Goal: Task Accomplishment & Management: Manage account settings

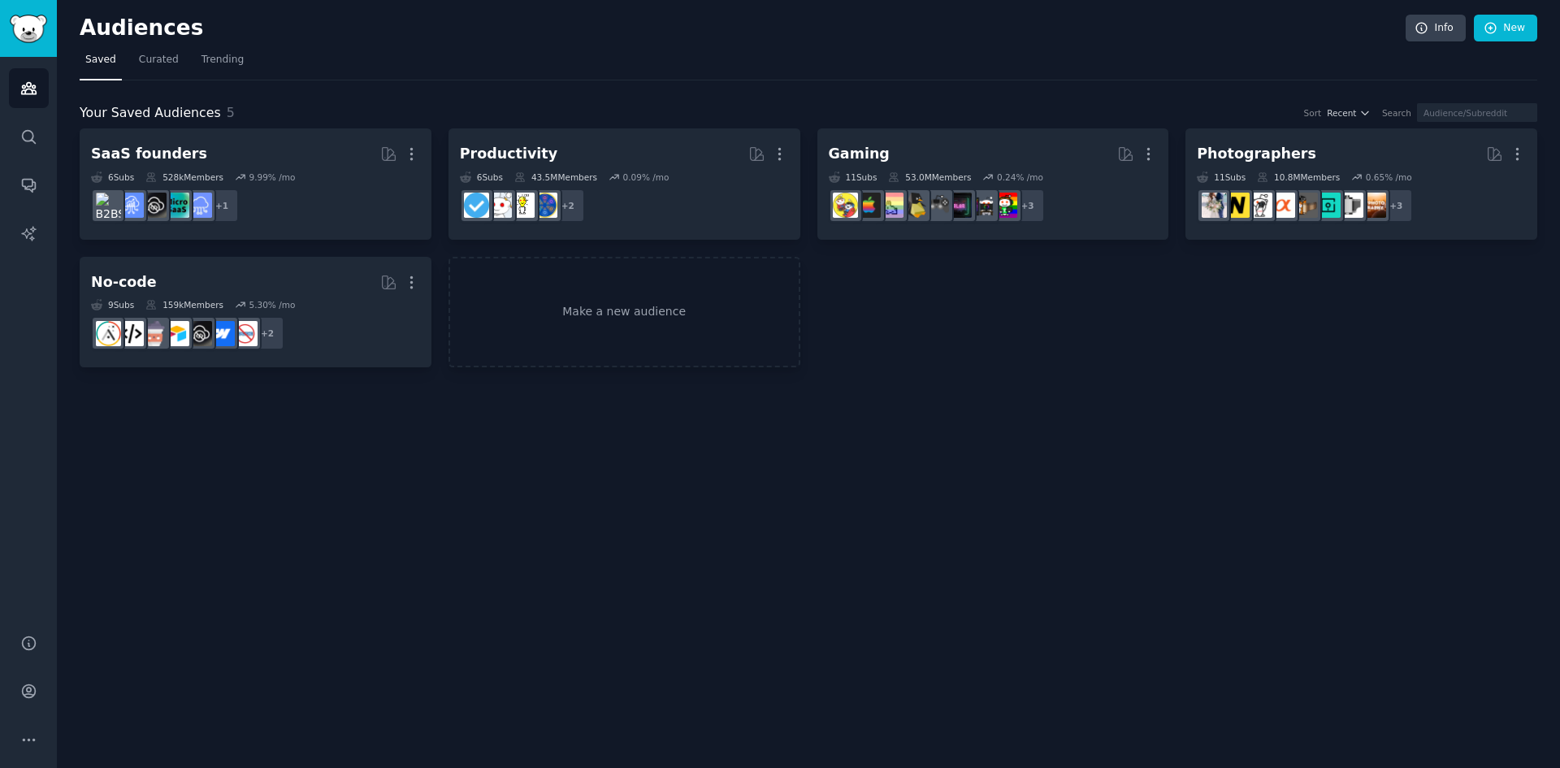
click at [891, 169] on div "Gaming More 11 Sub s 53.0M Members 0.24 % /mo + 3" at bounding box center [993, 184] width 329 height 89
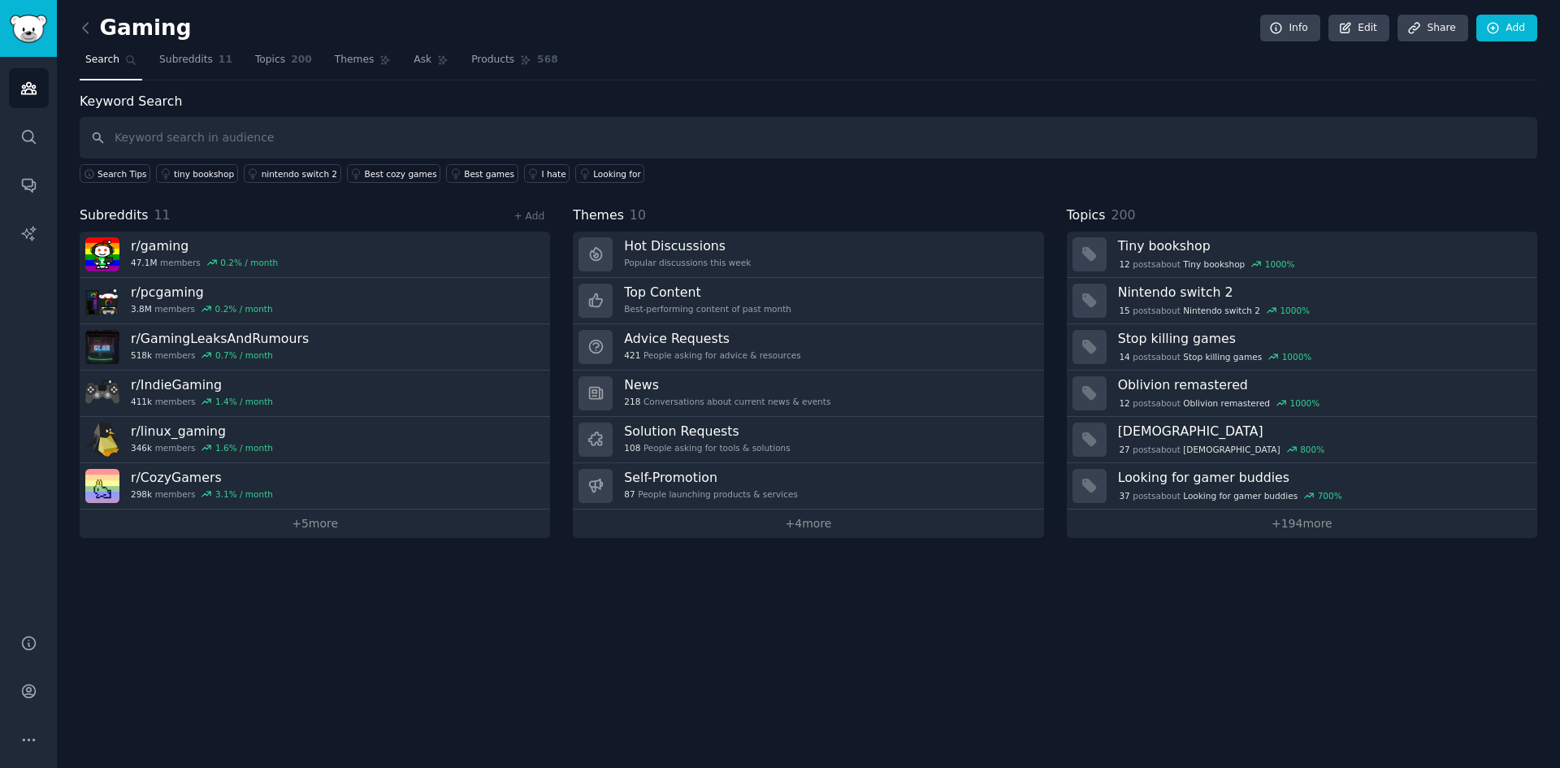
click at [747, 443] on div "108 People asking for tools & solutions" at bounding box center [707, 447] width 166 height 11
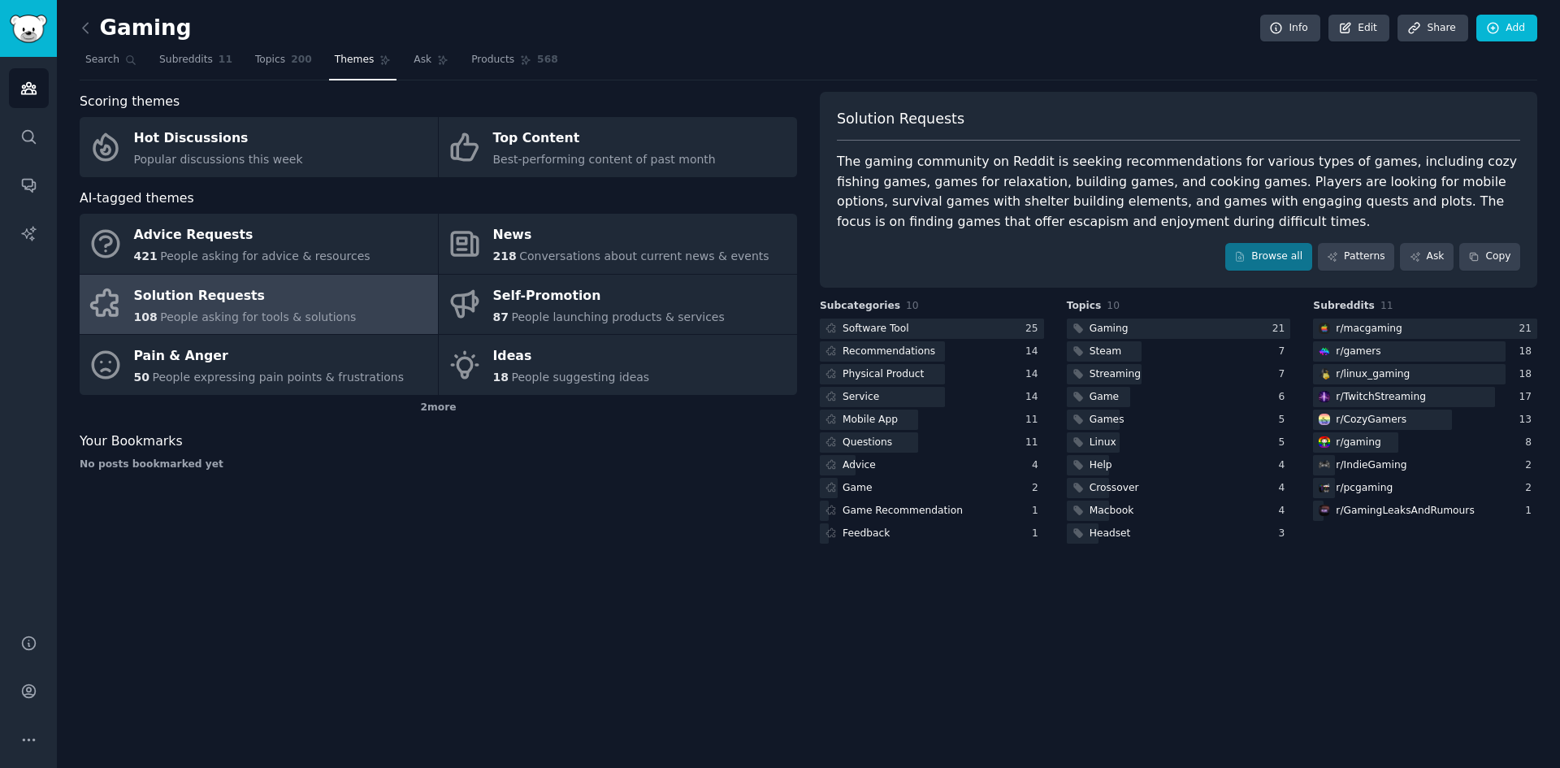
click at [832, 327] on icon at bounding box center [830, 328] width 11 height 11
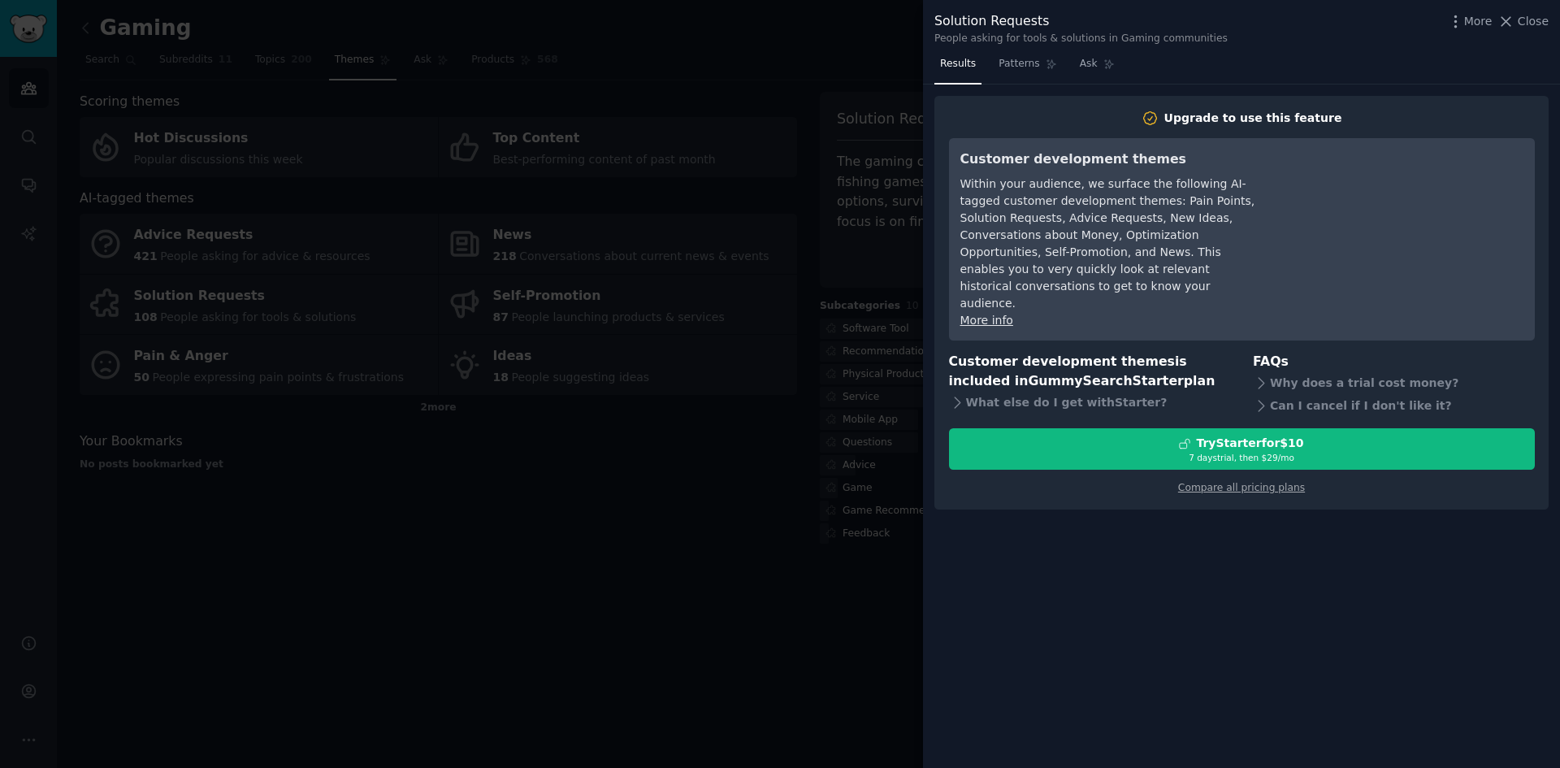
click at [770, 54] on div at bounding box center [780, 384] width 1560 height 768
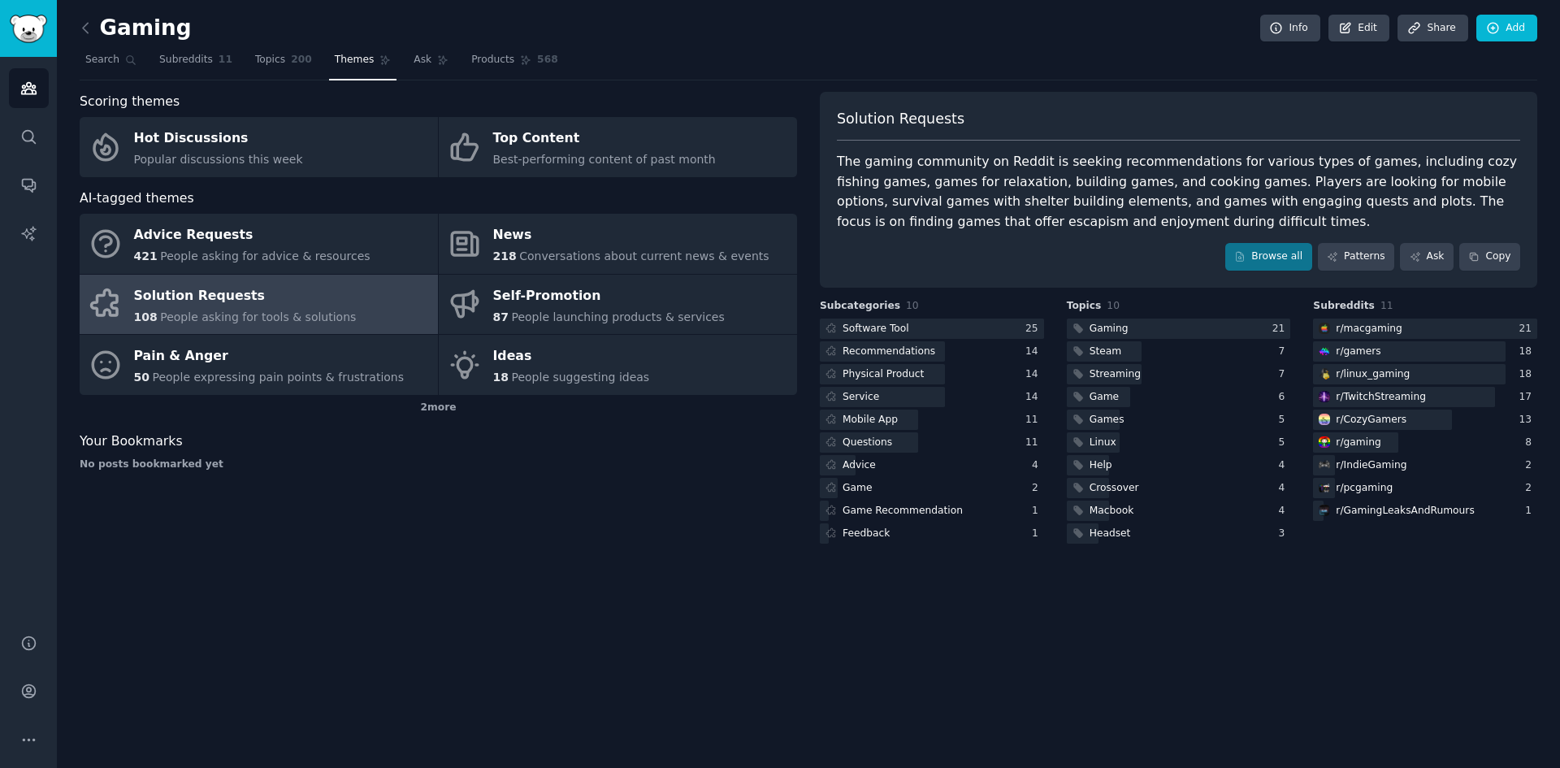
click at [84, 23] on icon at bounding box center [85, 27] width 17 height 17
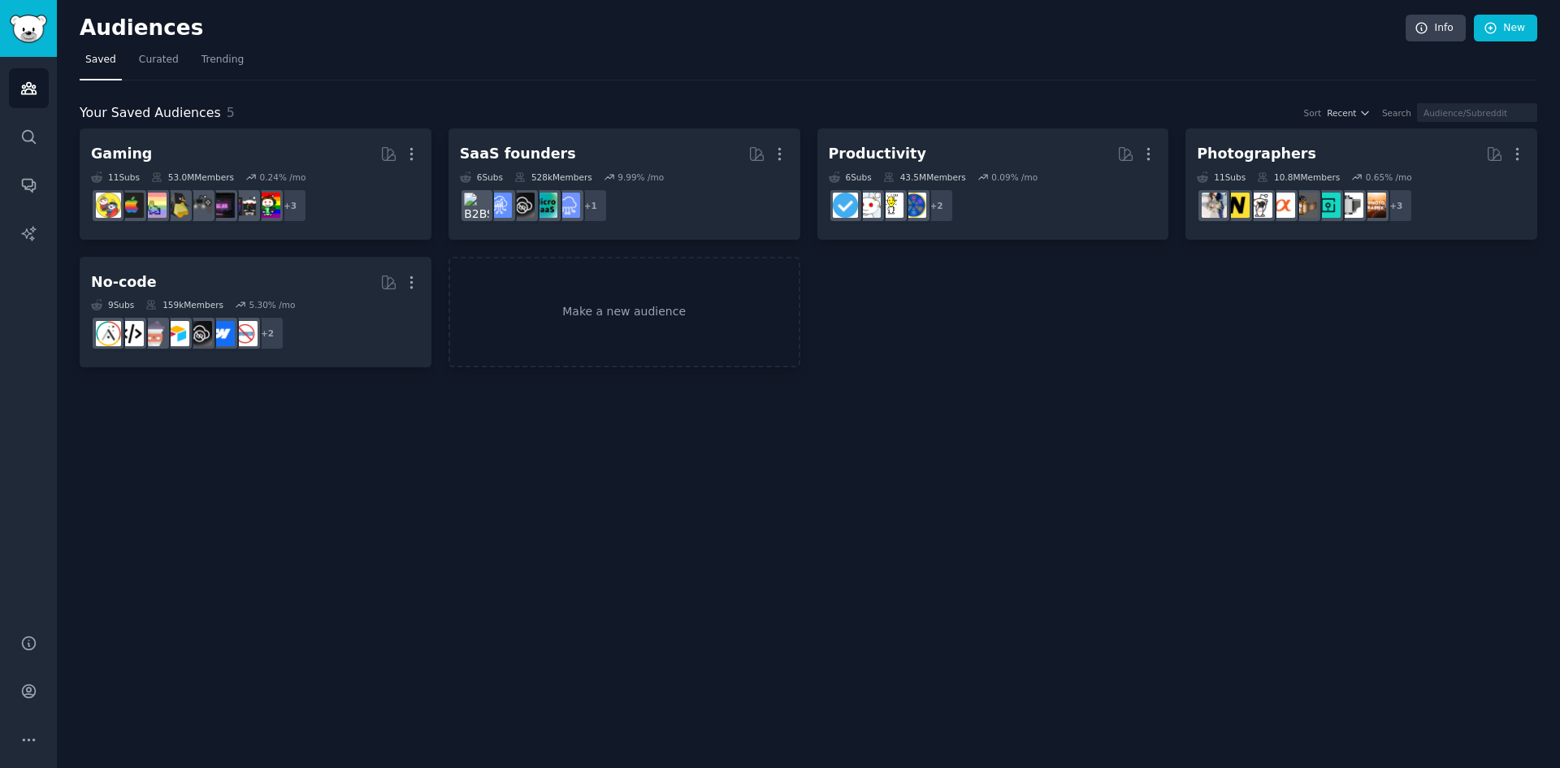
click at [403, 201] on dd "r/IndieGaming + 3" at bounding box center [255, 205] width 329 height 45
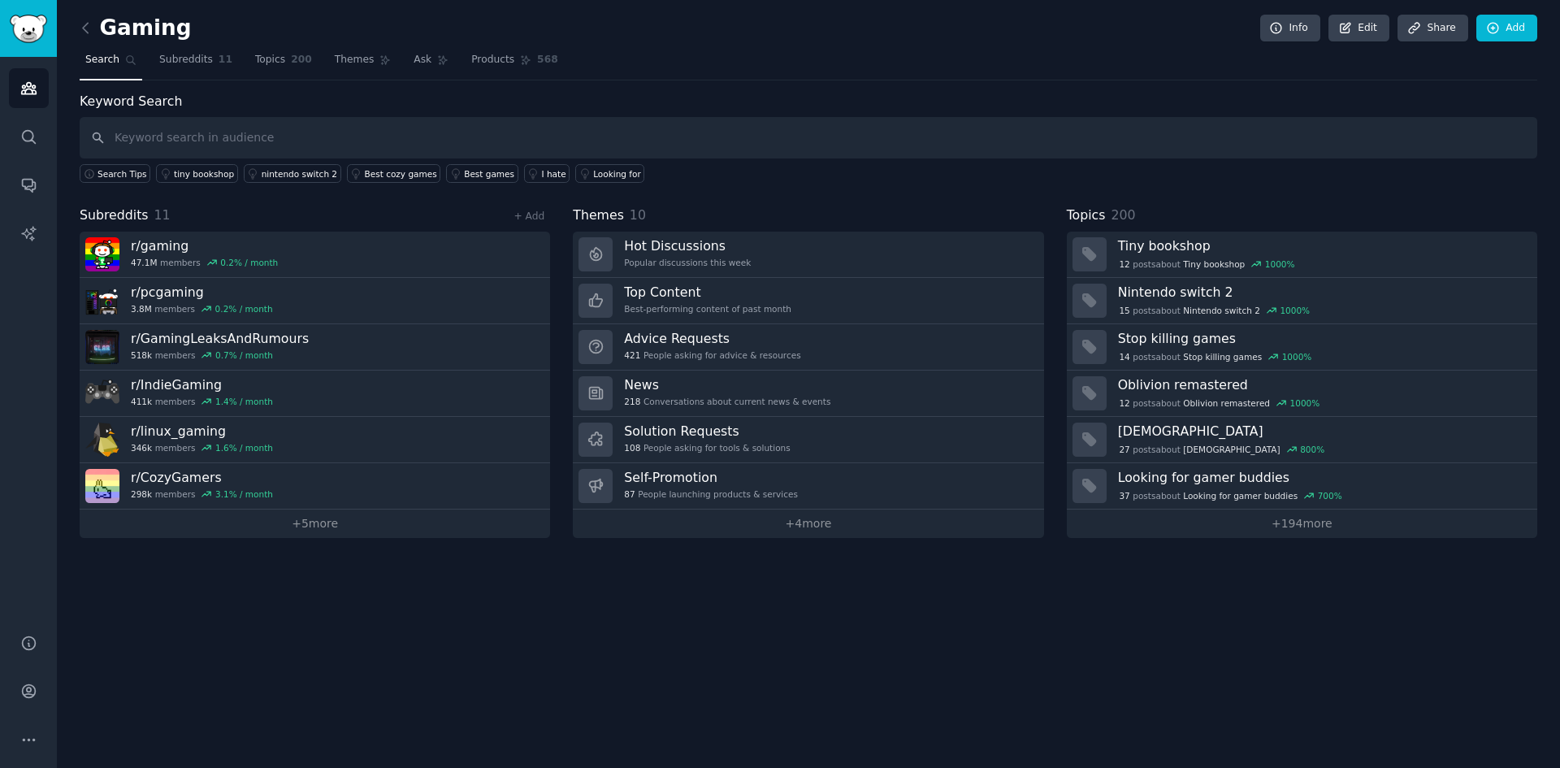
click at [643, 431] on h3 "Solution Requests" at bounding box center [707, 430] width 166 height 17
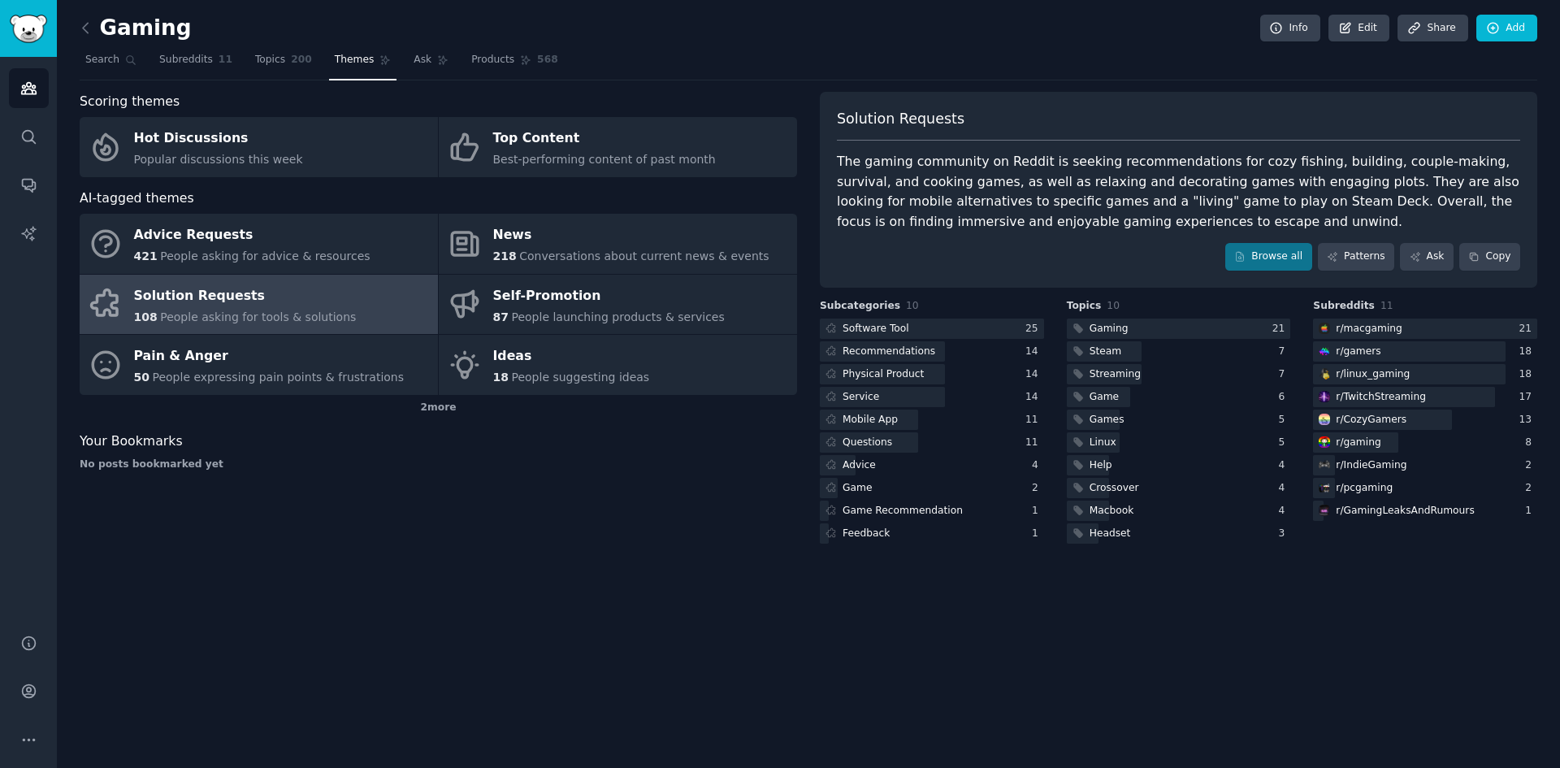
click at [90, 31] on icon at bounding box center [85, 27] width 17 height 17
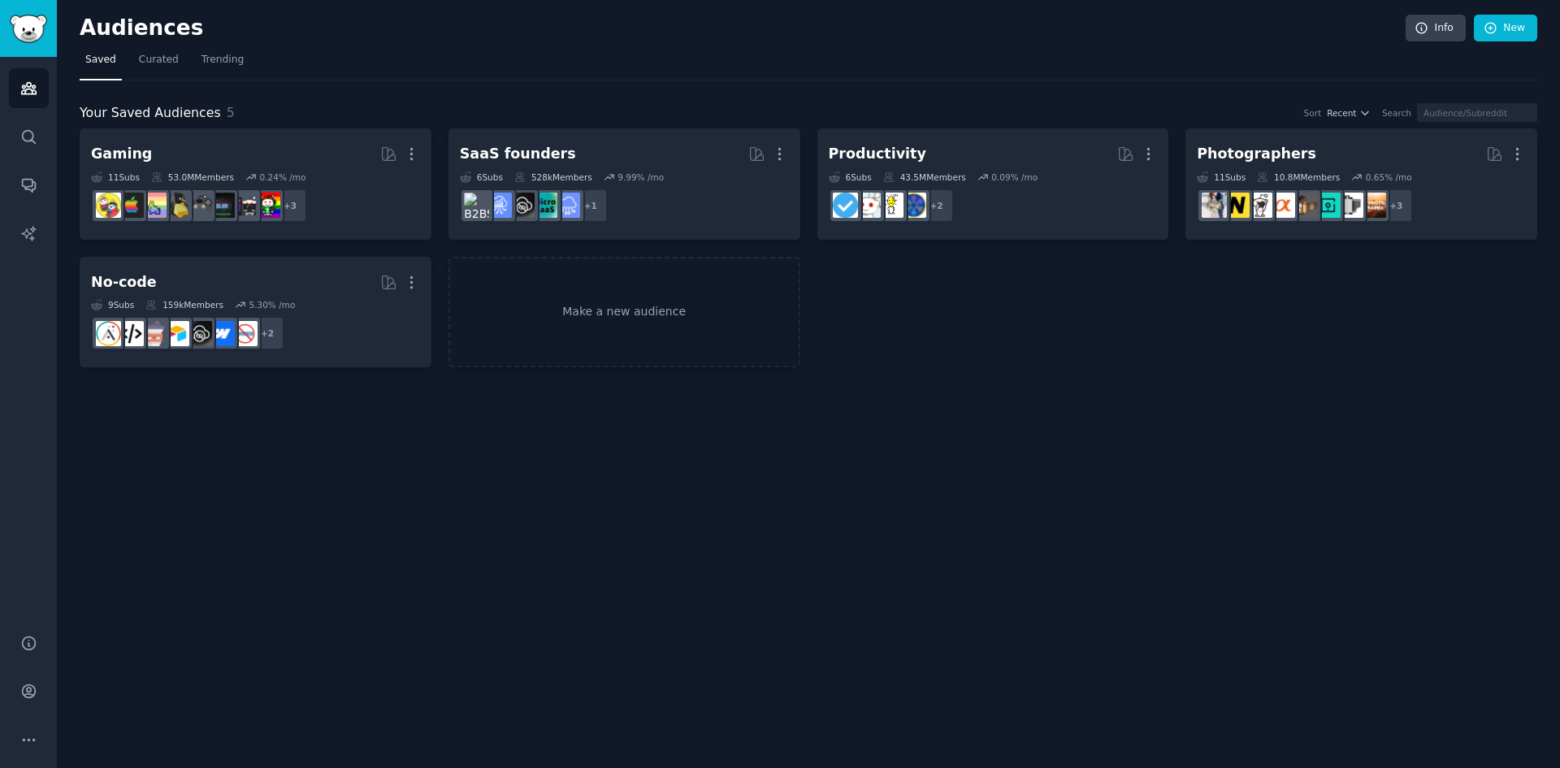
click at [339, 179] on div "11 Sub s 53.0M Members 0.24 % /mo" at bounding box center [255, 176] width 329 height 11
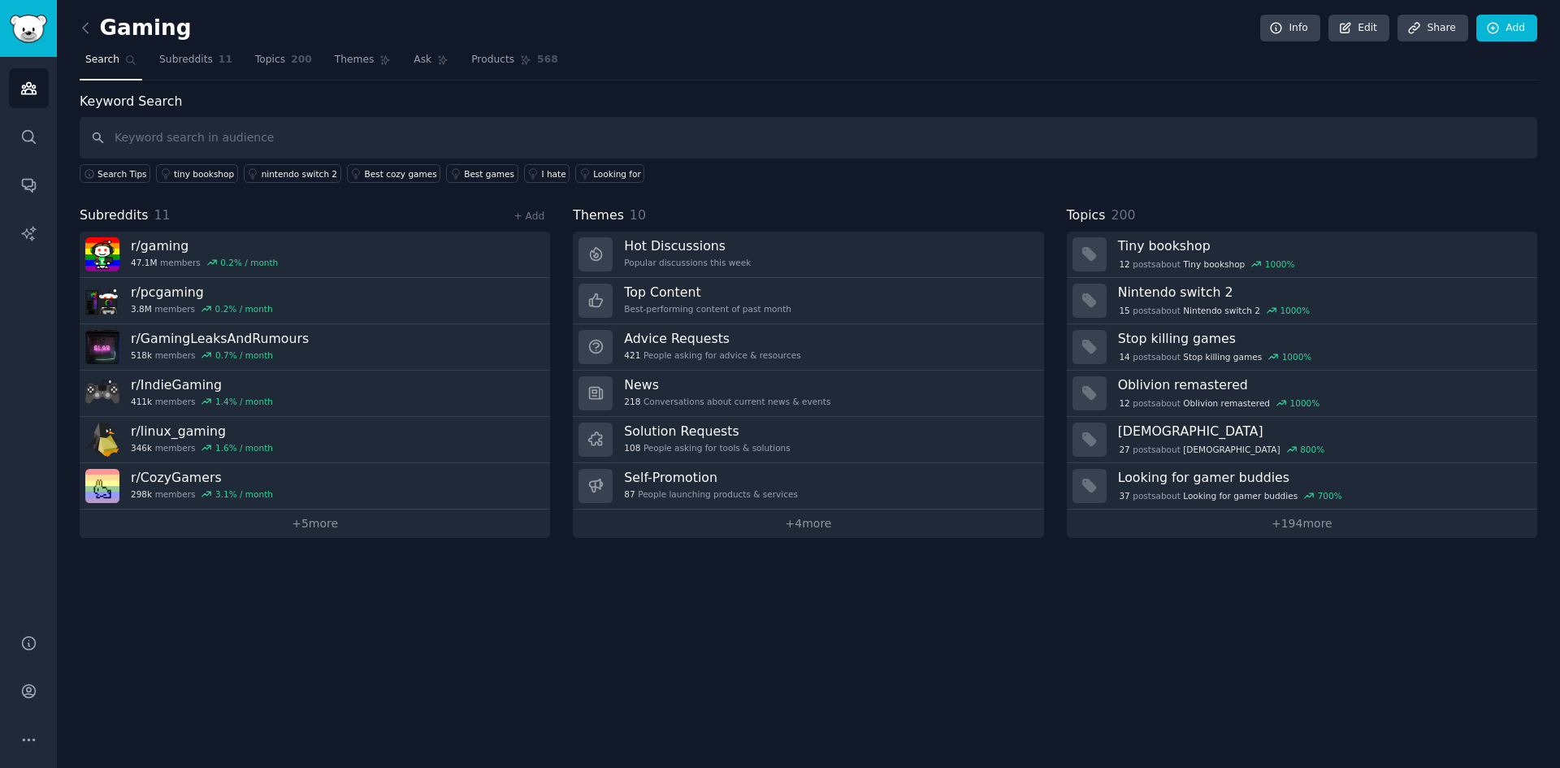
click at [904, 529] on link "+ 4 more" at bounding box center [808, 523] width 470 height 28
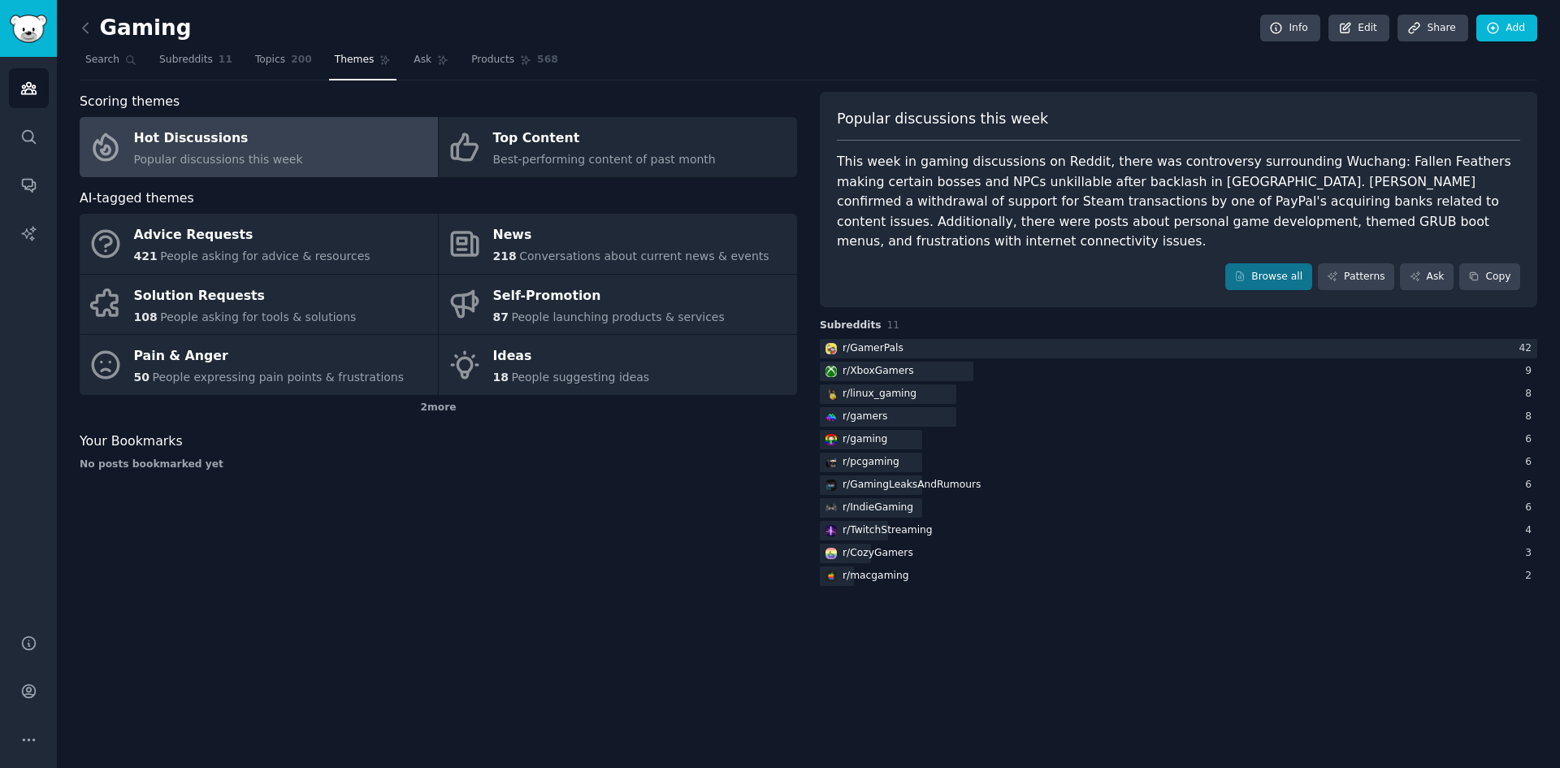
click at [368, 309] on link "Solution Requests 108 People asking for tools & solutions" at bounding box center [259, 305] width 358 height 60
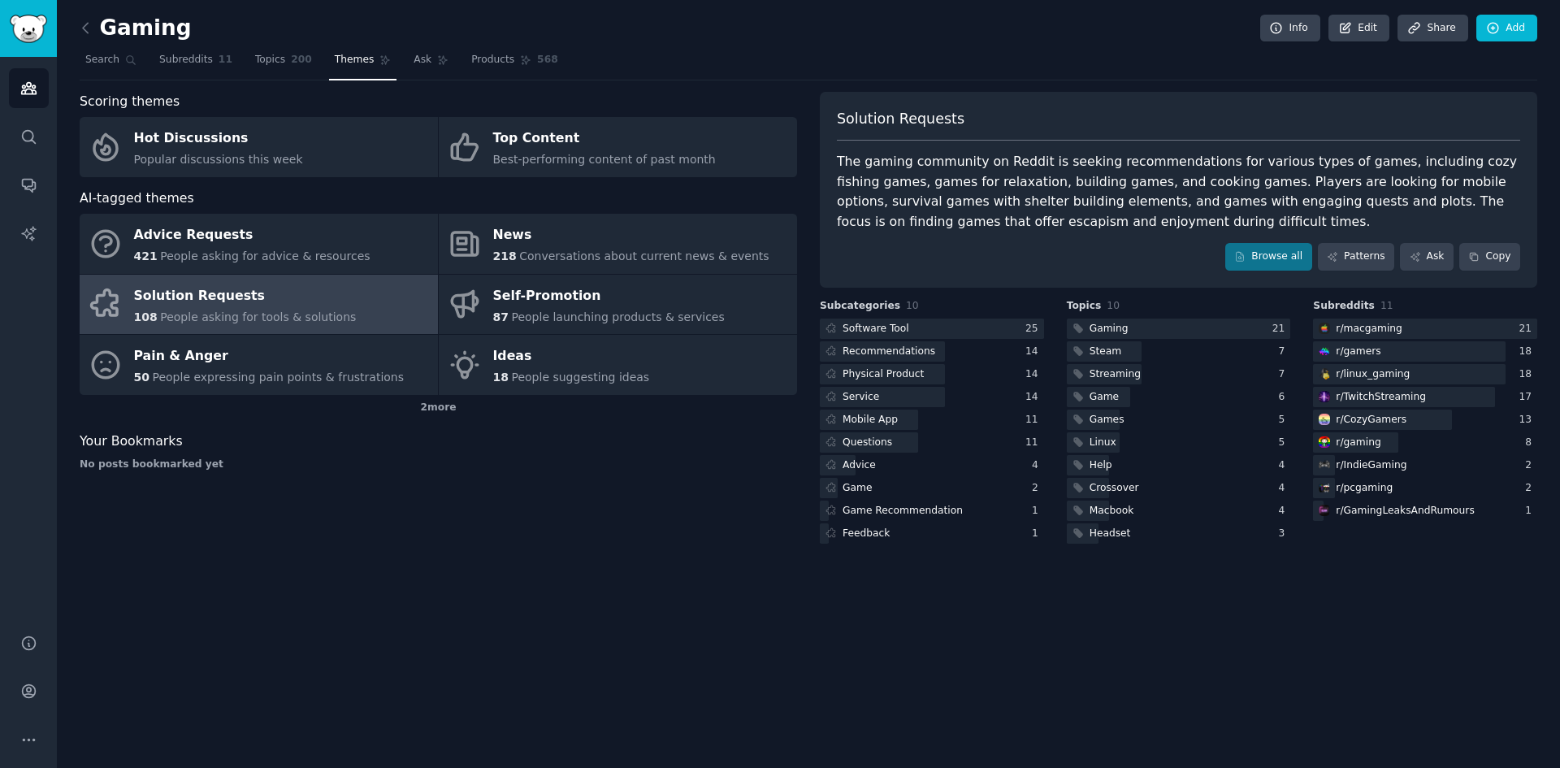
click at [85, 33] on icon at bounding box center [85, 27] width 17 height 17
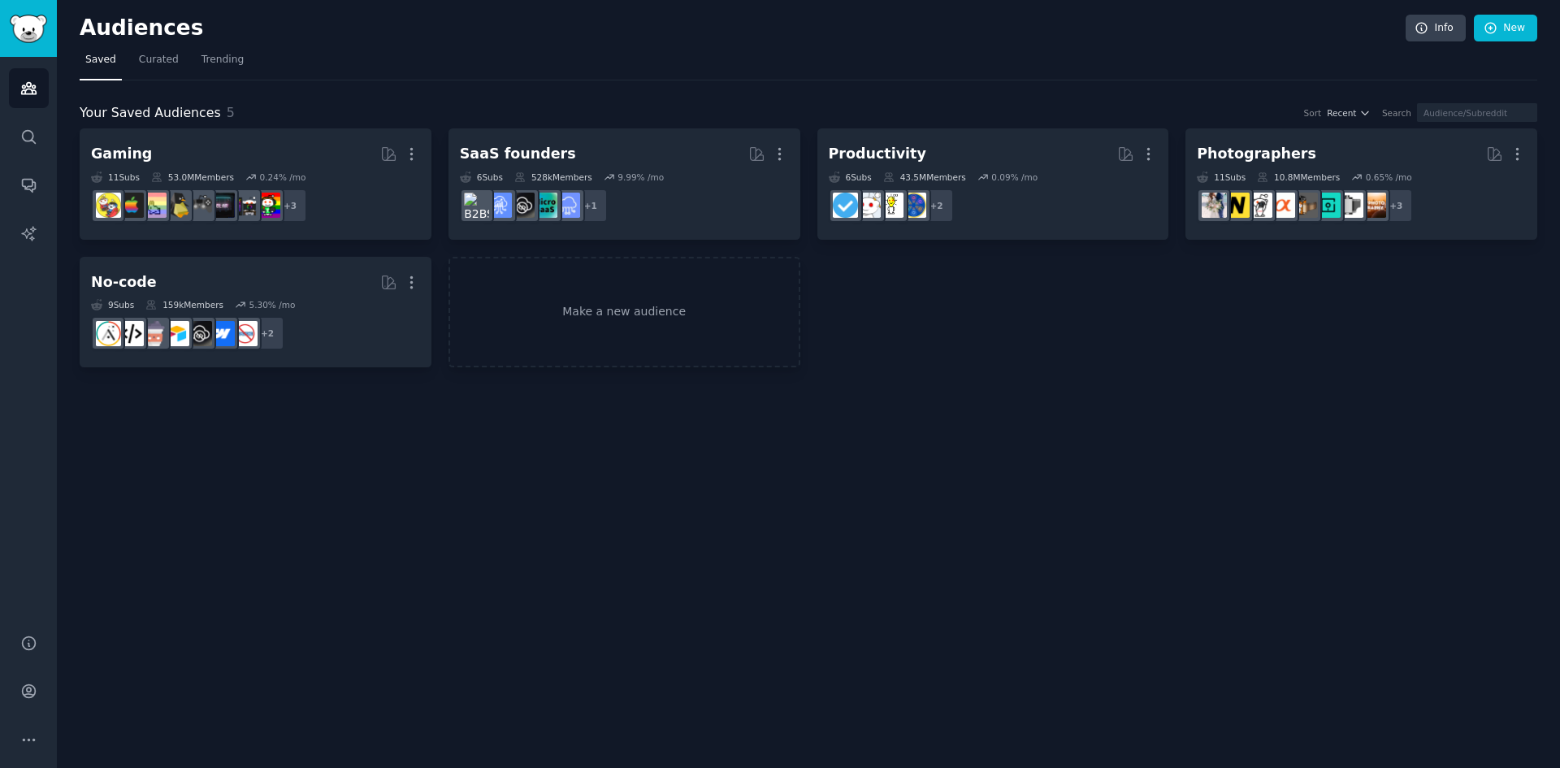
click at [250, 168] on div "Gaming More 11 Sub s 53.0M Members 0.24 % /mo r/GamingLeaksAndRumours + 3" at bounding box center [255, 184] width 329 height 89
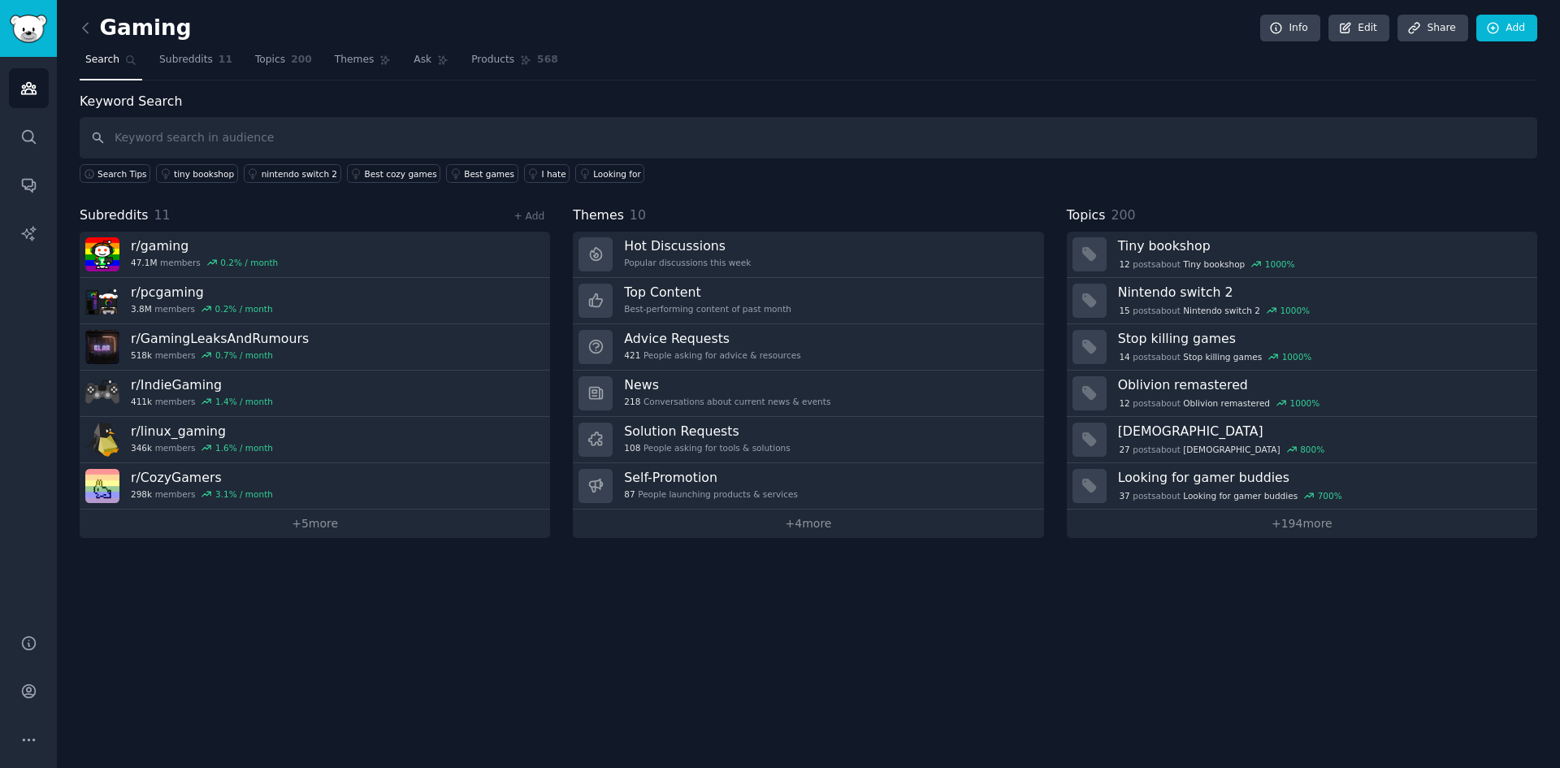
click at [279, 259] on link "r/ gaming 47.1M members 0.2 % / month" at bounding box center [315, 255] width 470 height 46
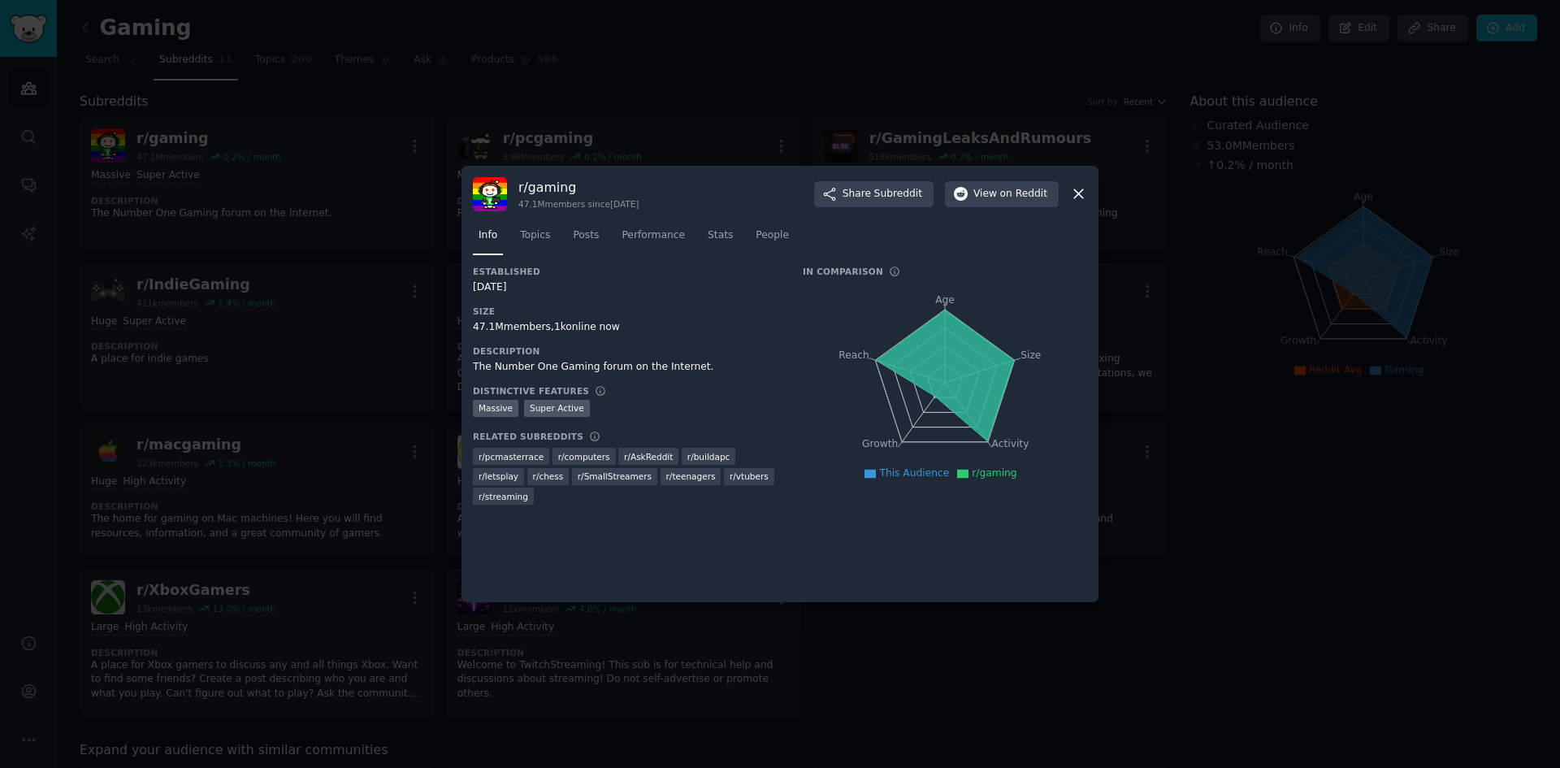
click at [987, 201] on button "View on Reddit" at bounding box center [1002, 194] width 114 height 26
click at [692, 50] on div at bounding box center [780, 384] width 1560 height 768
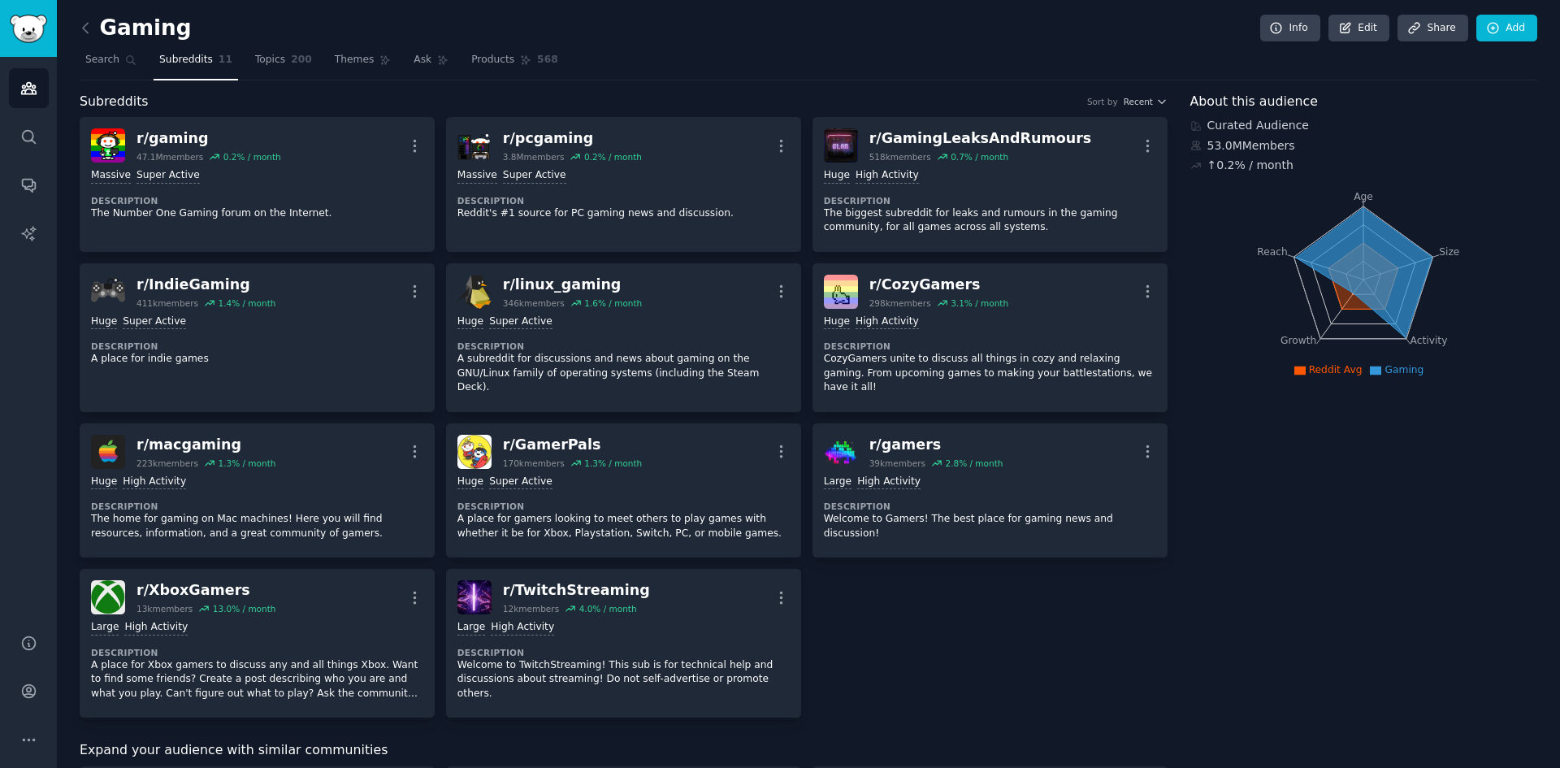
click at [80, 37] on link at bounding box center [90, 28] width 20 height 26
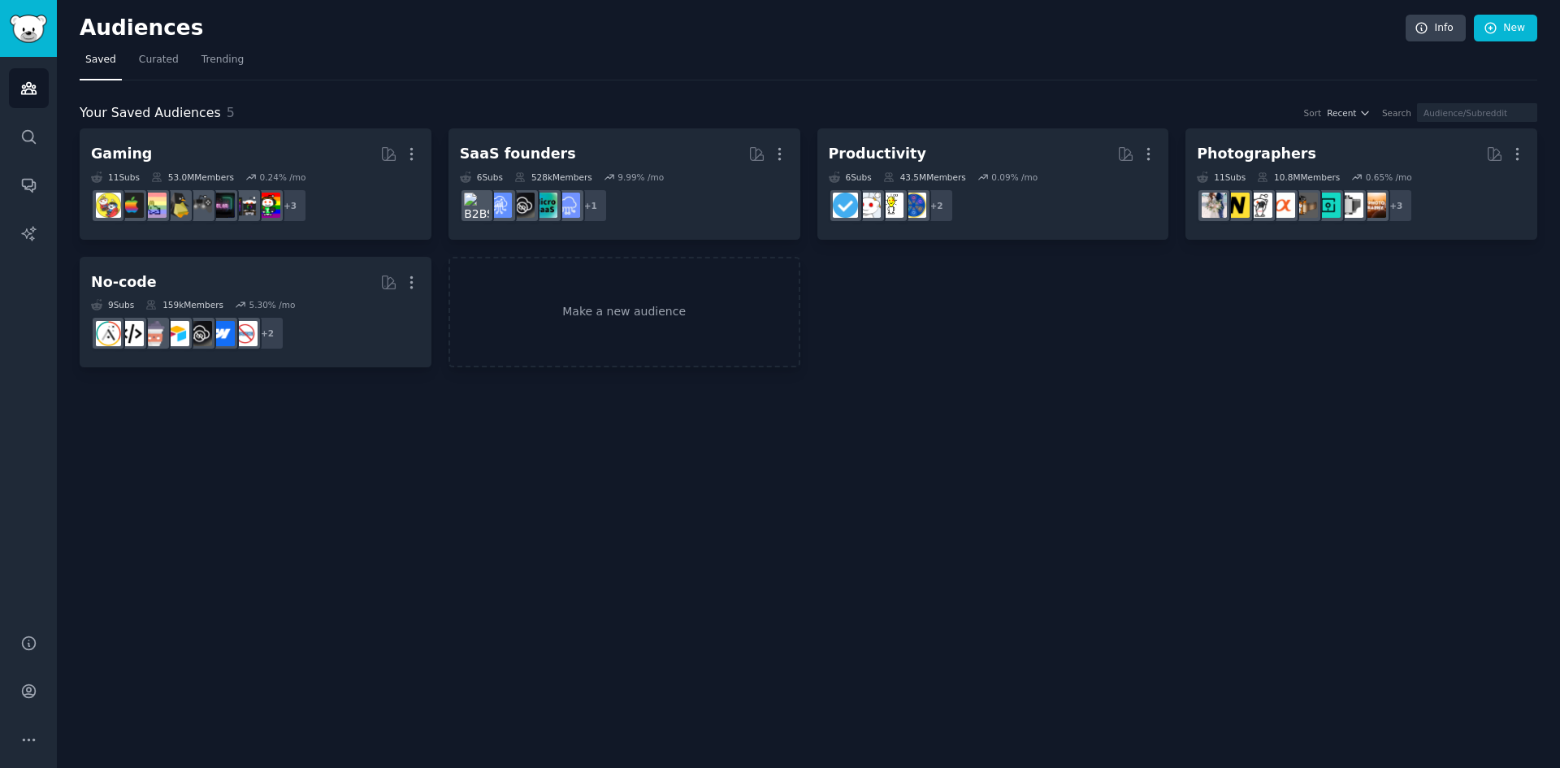
click at [361, 327] on dd "+ 2" at bounding box center [255, 332] width 329 height 45
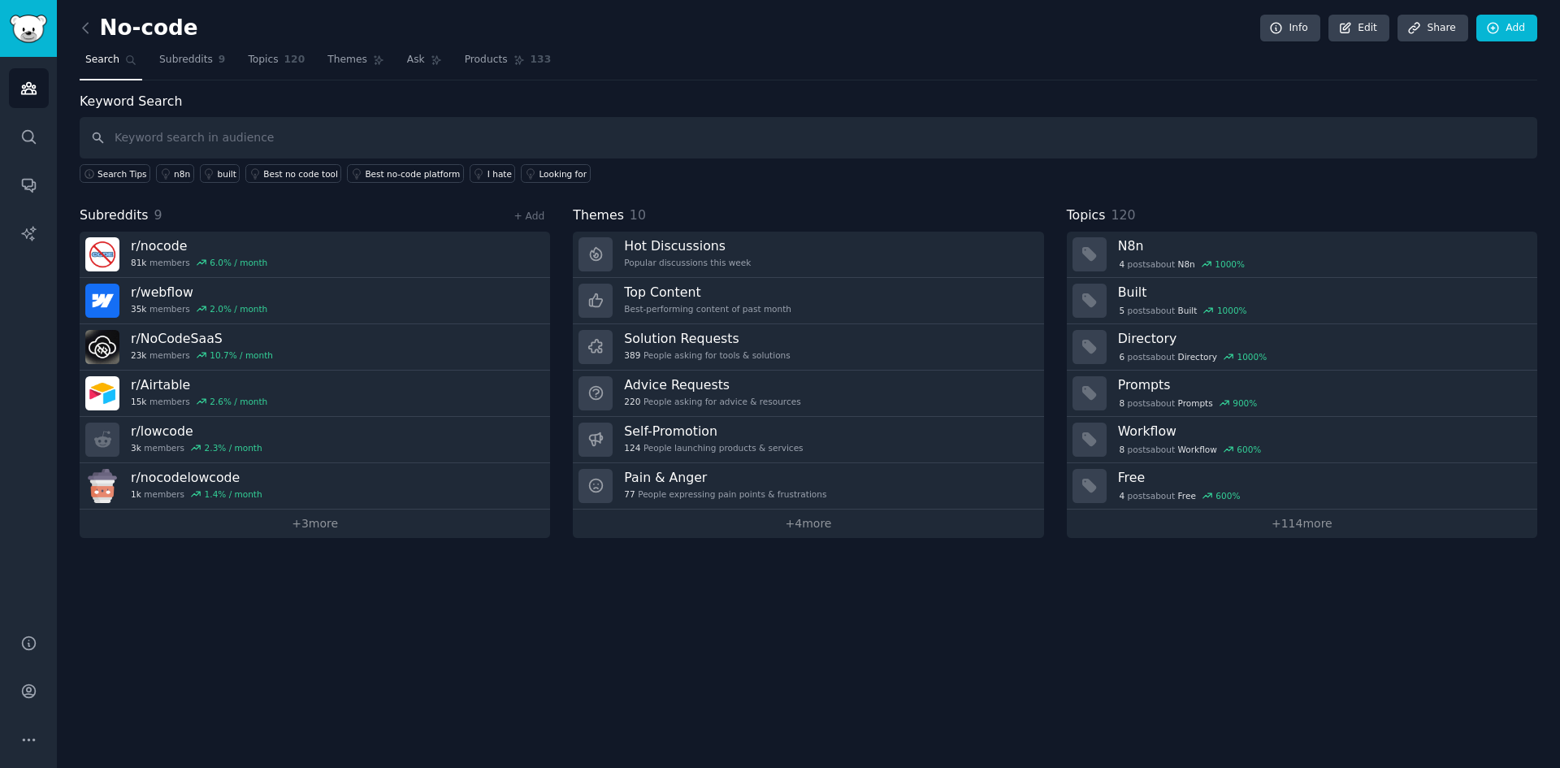
click at [243, 350] on div "10.7 % / month" at bounding box center [241, 354] width 63 height 11
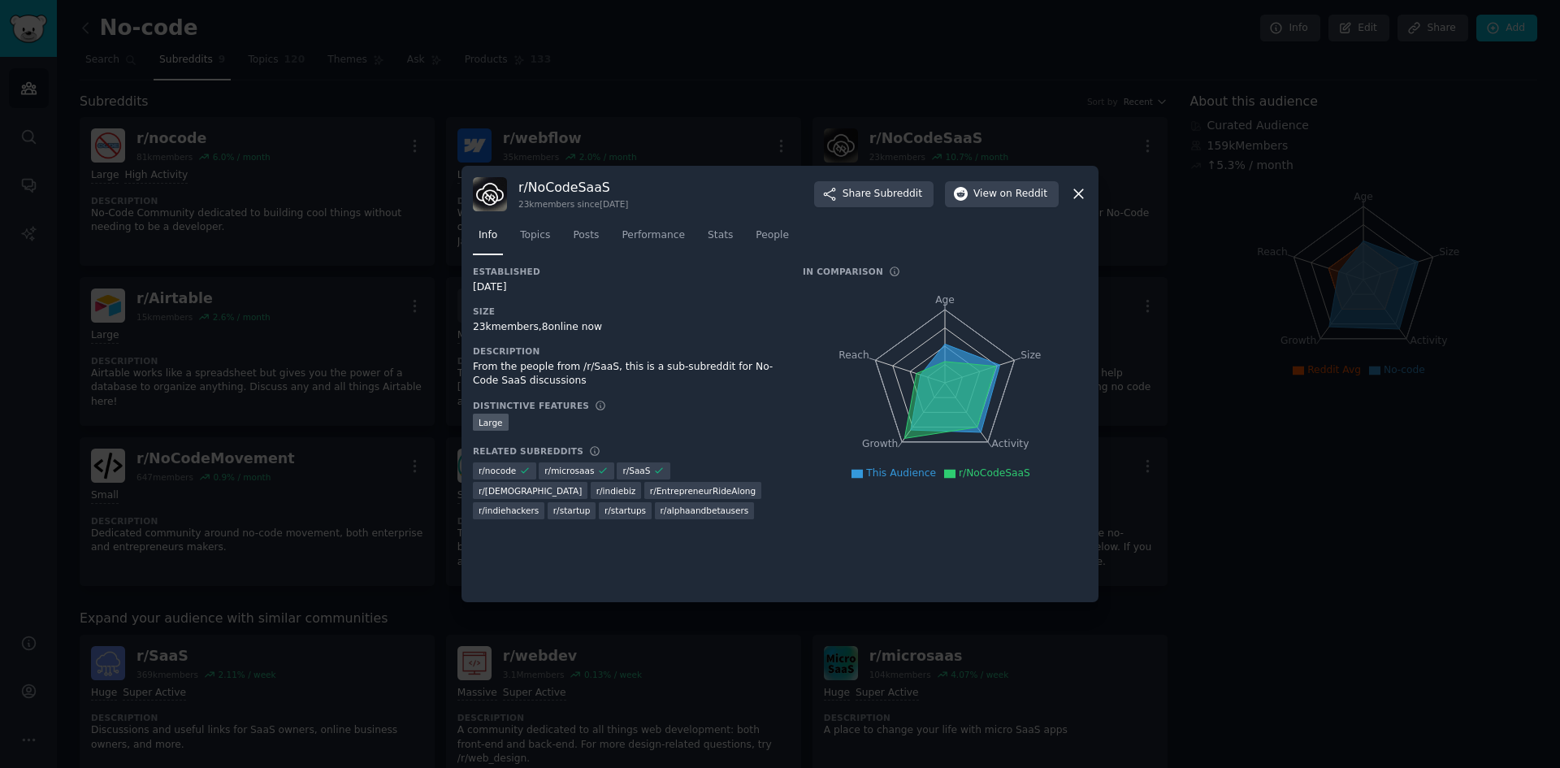
click at [321, 288] on div at bounding box center [780, 384] width 1560 height 768
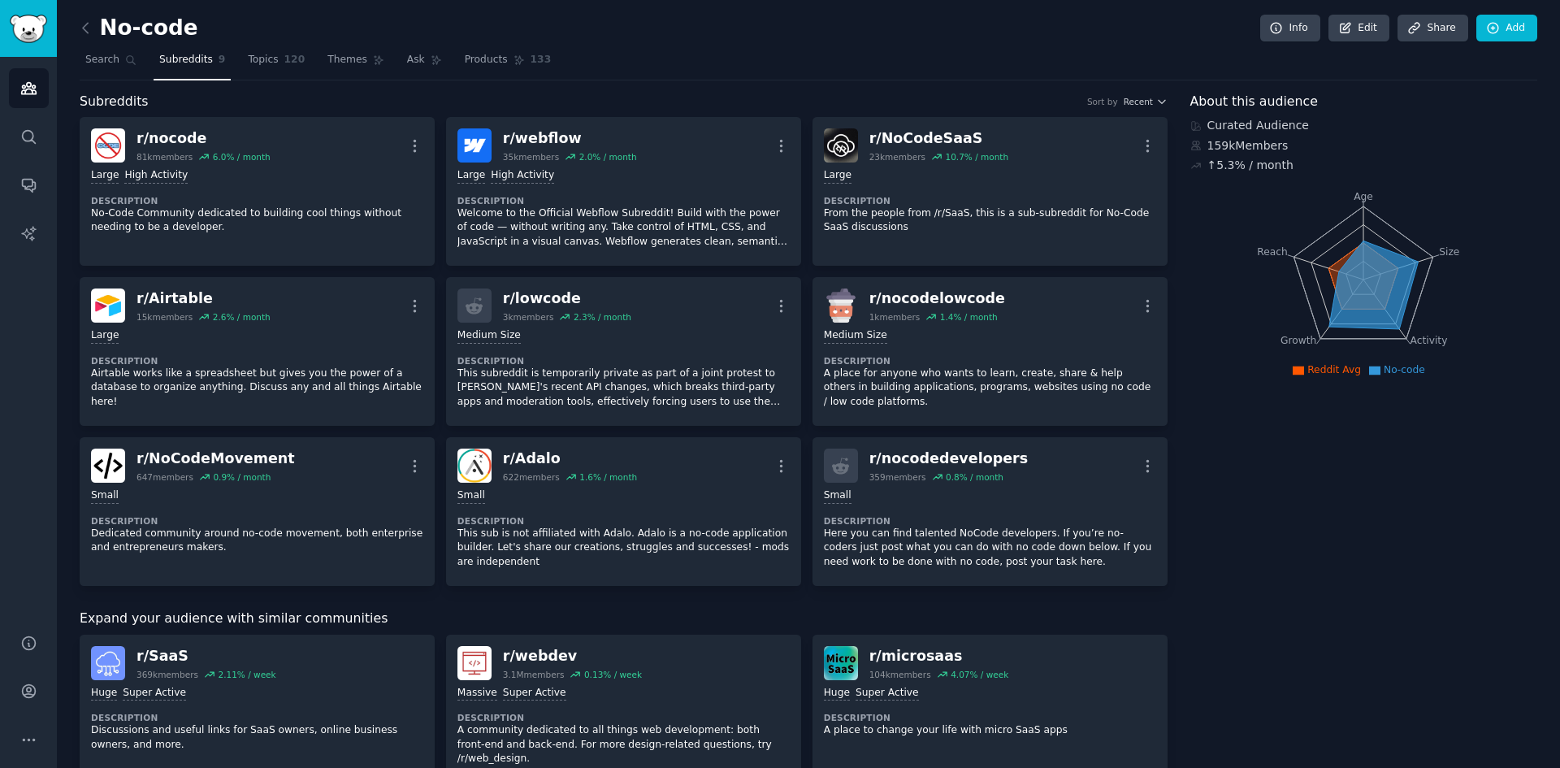
click at [79, 20] on div "No-code Info Edit Share Add Search Subreddits 9 Topics 120 Themes Ask Products …" at bounding box center [808, 709] width 1503 height 1419
click at [83, 27] on icon at bounding box center [85, 28] width 5 height 10
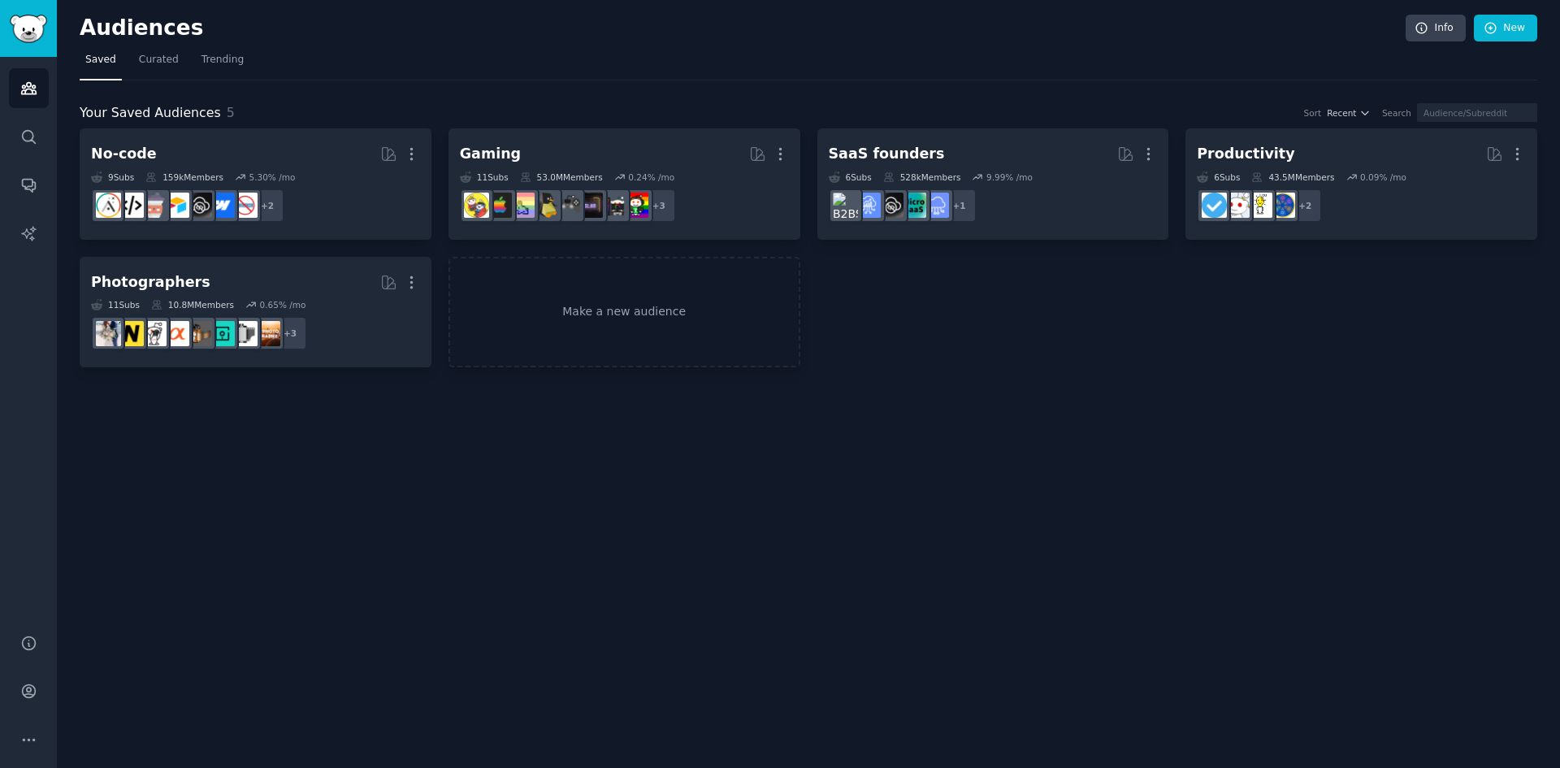
click at [649, 296] on link "Make a new audience" at bounding box center [624, 312] width 352 height 111
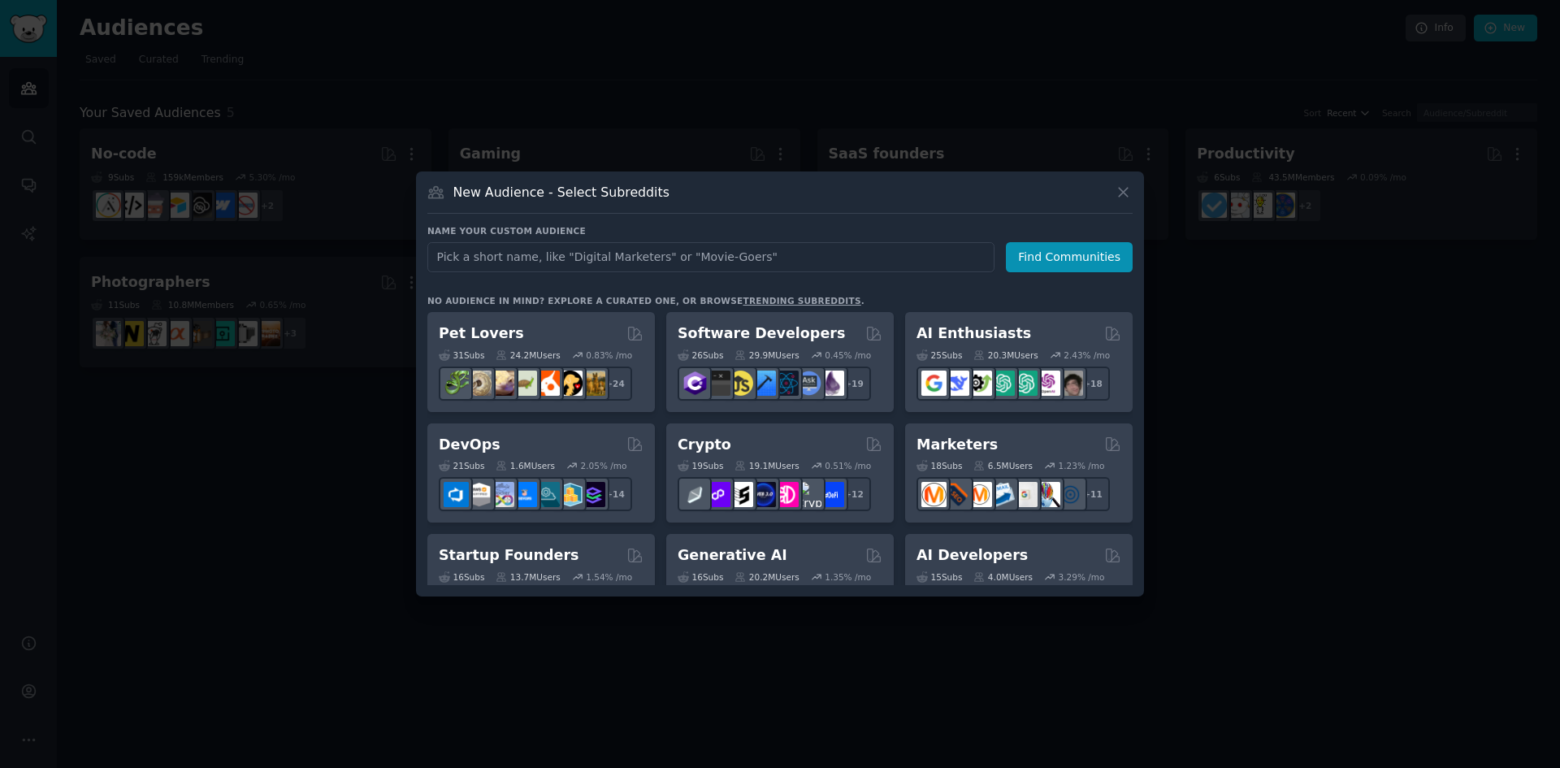
click at [992, 327] on h2 "AI Enthusiasts" at bounding box center [973, 333] width 115 height 20
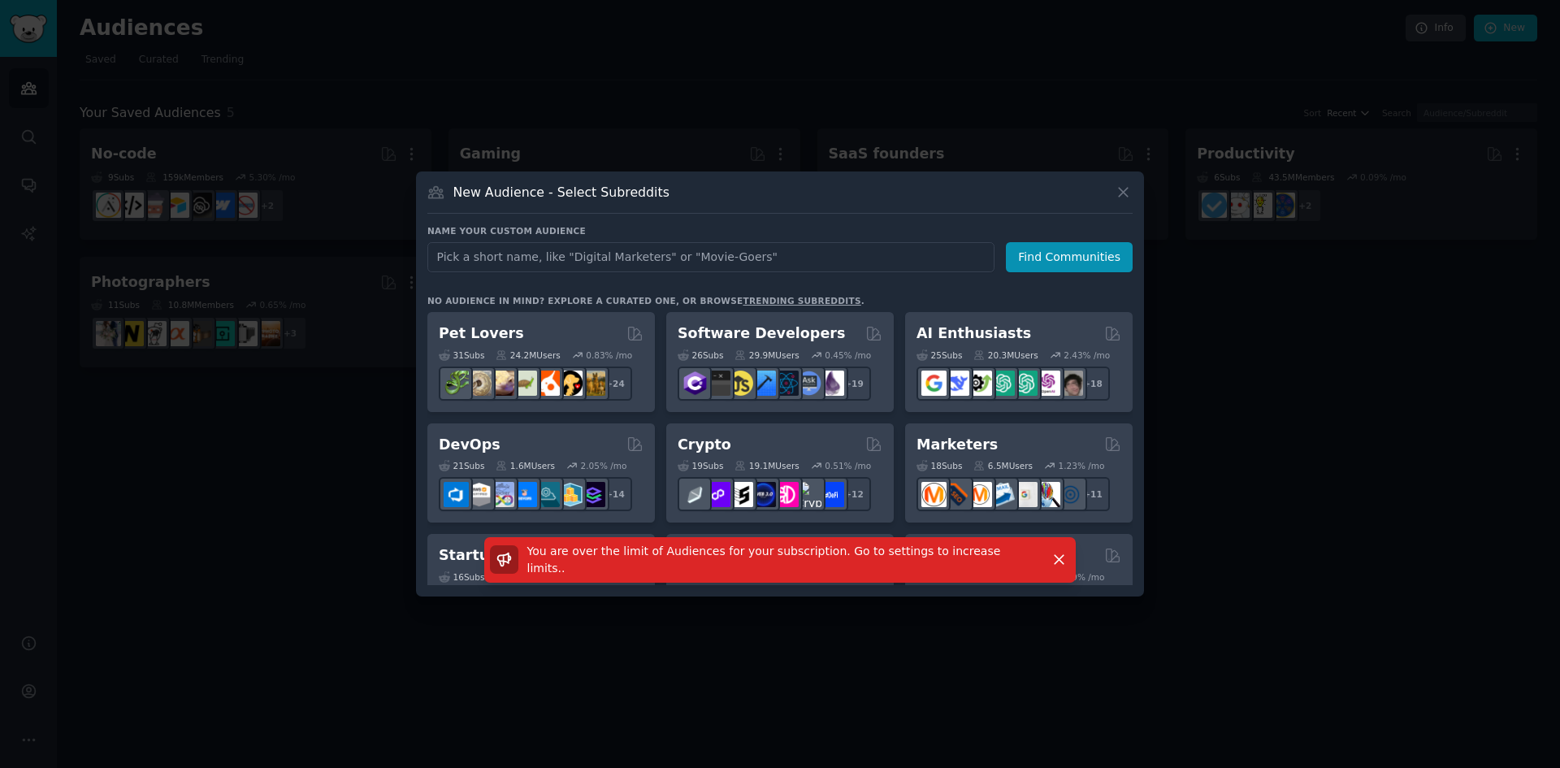
click at [1124, 194] on icon at bounding box center [1123, 192] width 9 height 9
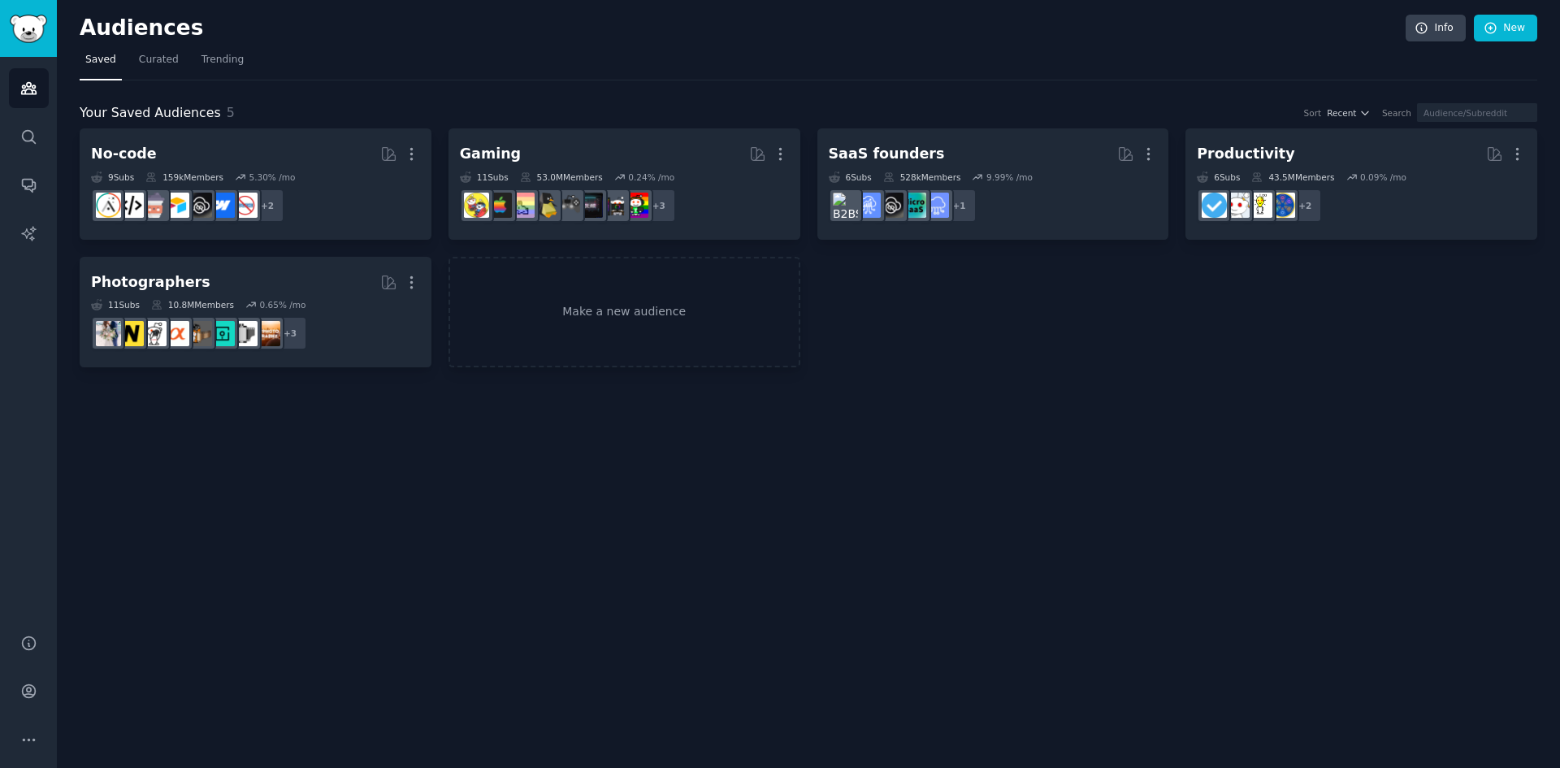
click at [781, 150] on icon "button" at bounding box center [780, 153] width 17 height 17
click at [746, 185] on p "Delete" at bounding box center [735, 188] width 37 height 17
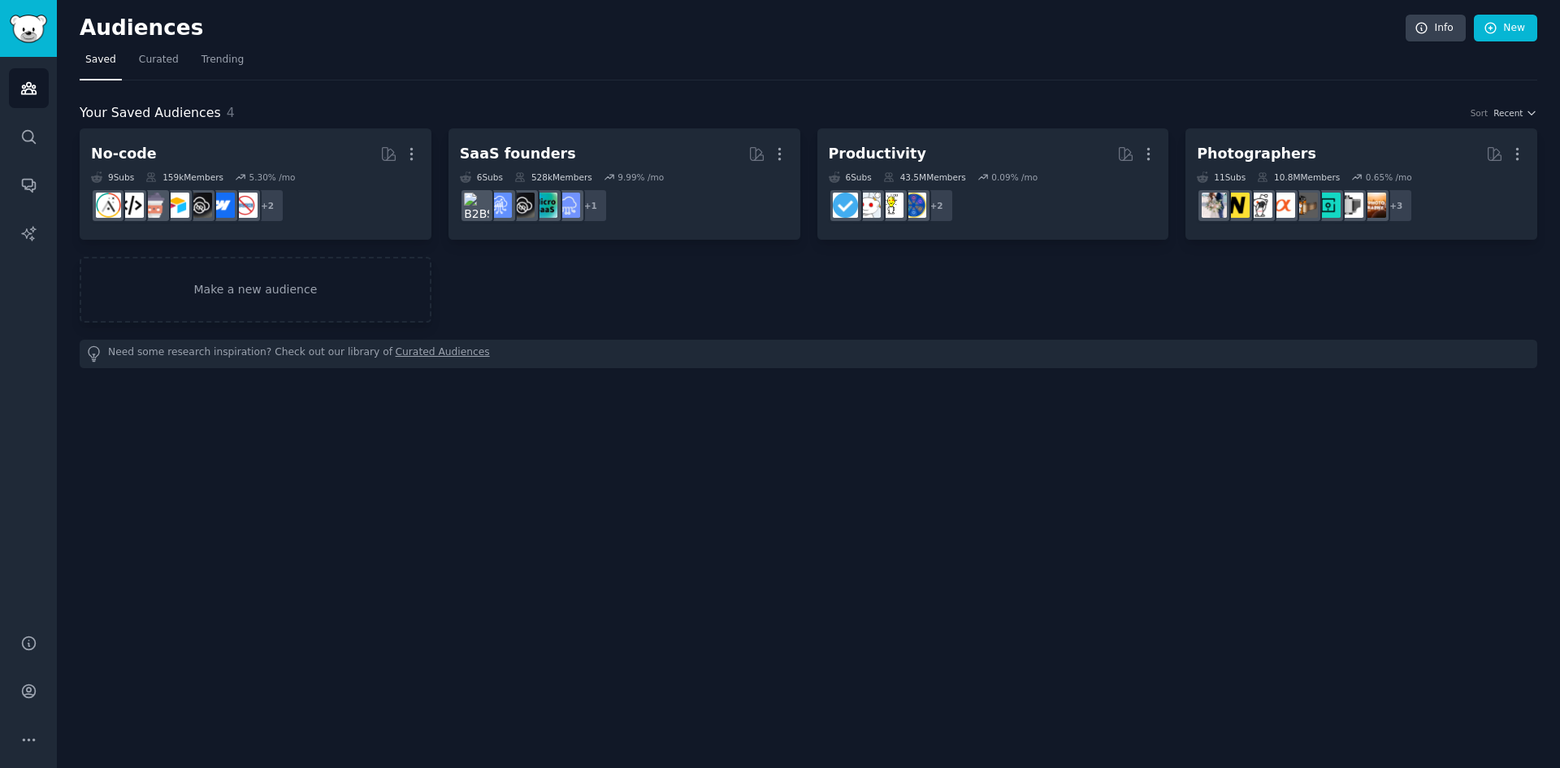
click at [362, 281] on link "Make a new audience" at bounding box center [256, 290] width 352 height 66
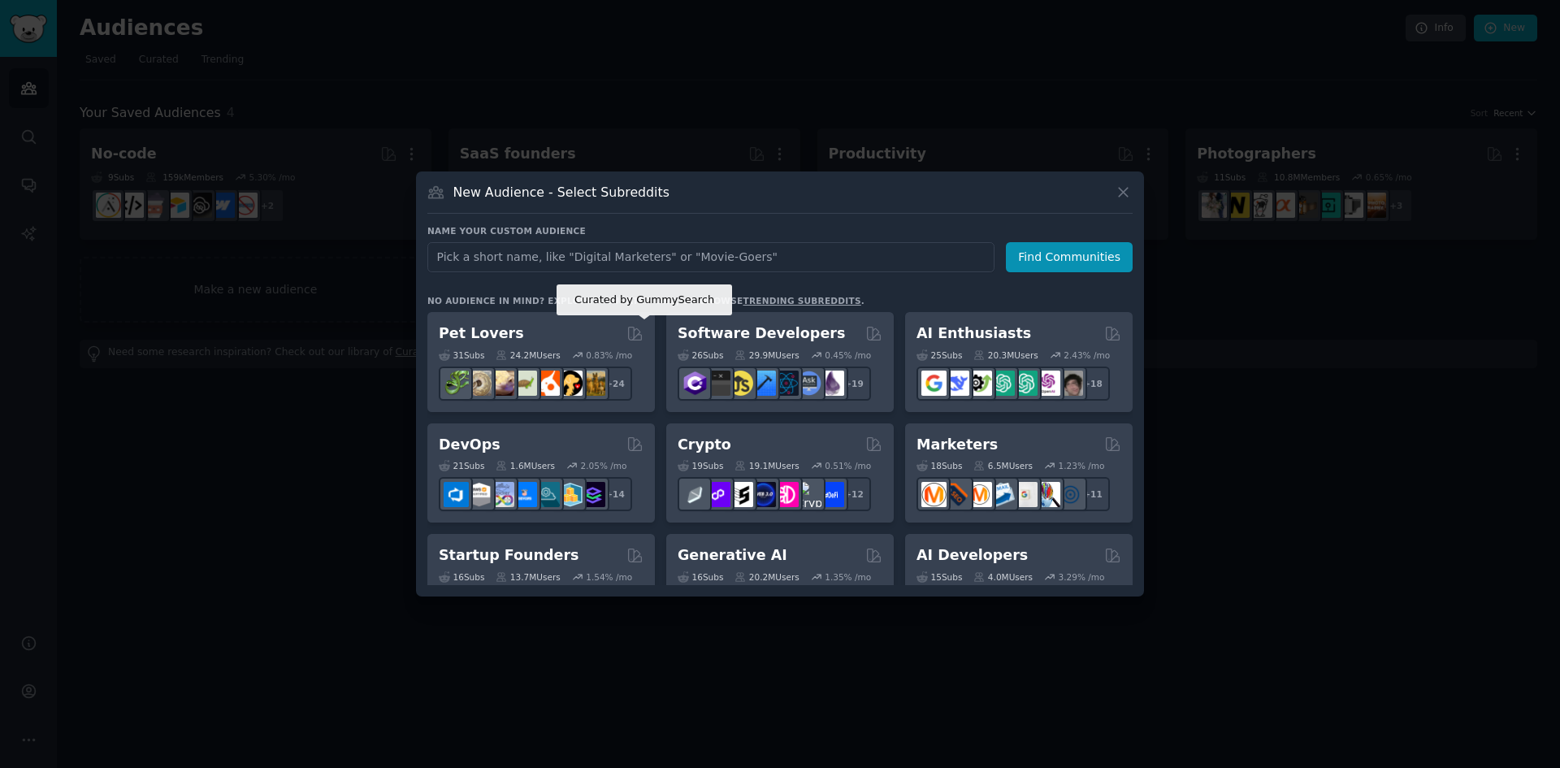
click at [634, 340] on icon at bounding box center [634, 333] width 17 height 17
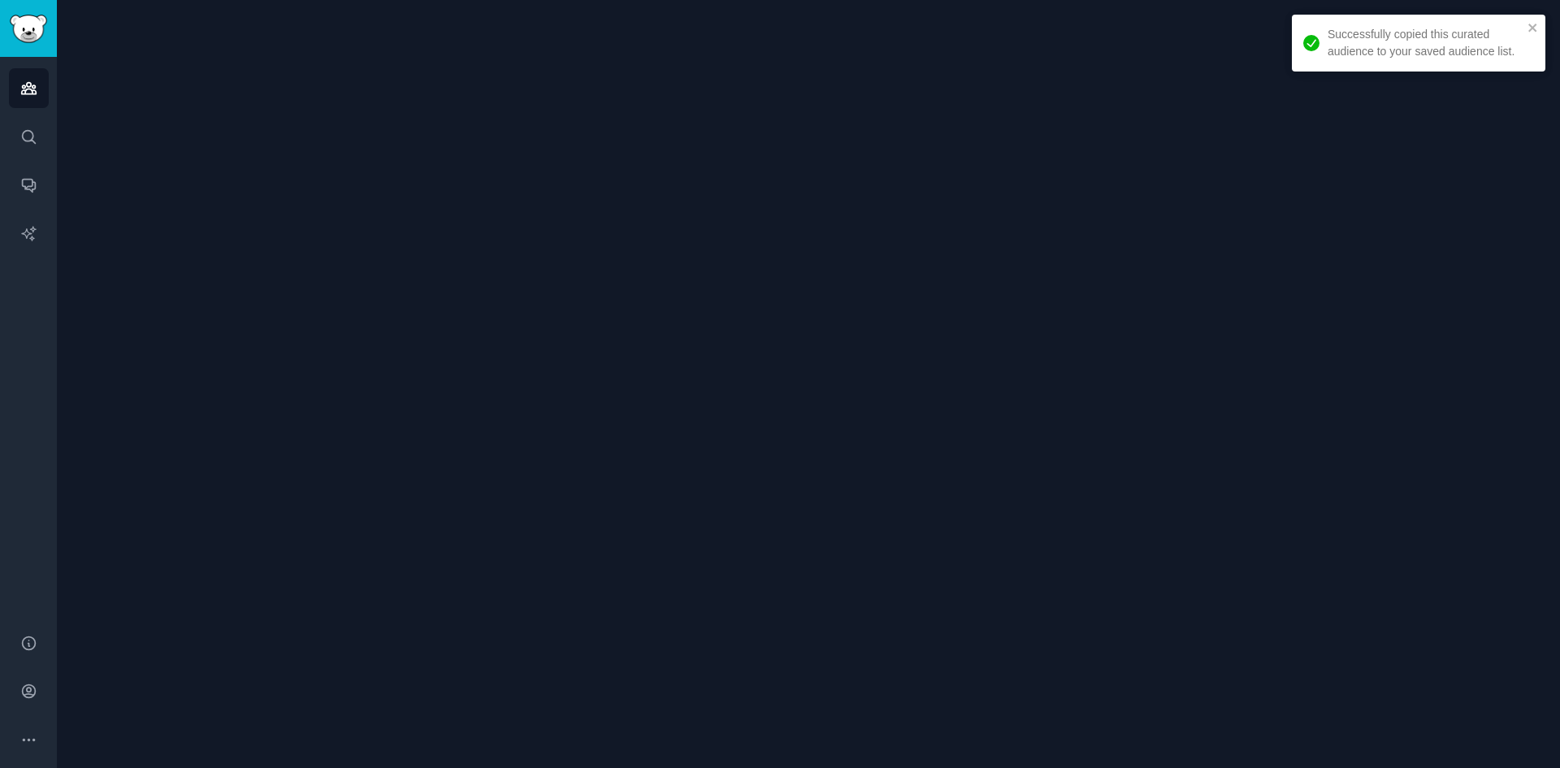
click at [1267, 376] on div at bounding box center [808, 384] width 1503 height 768
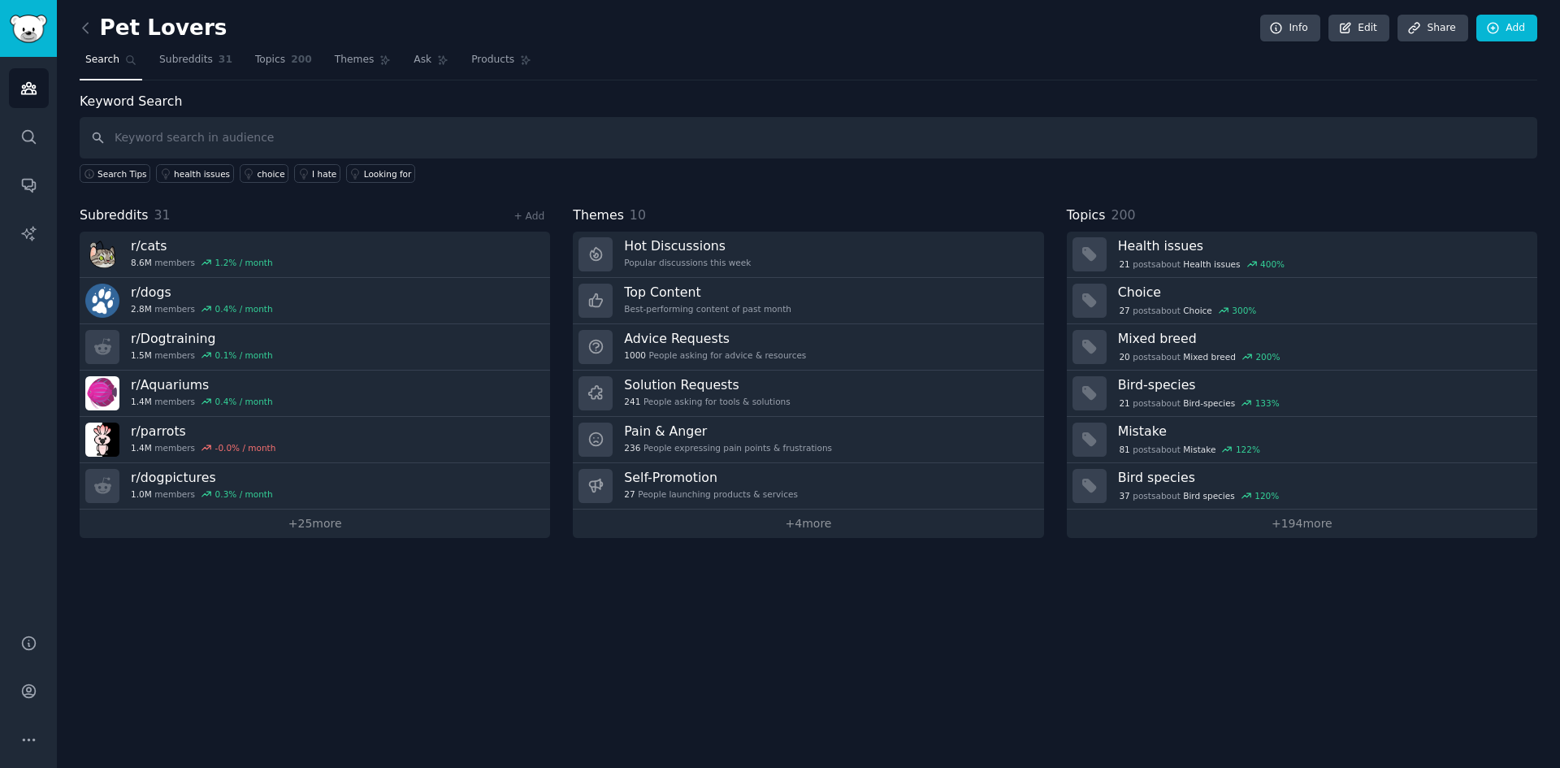
click at [819, 384] on link "Solution Requests 241 People asking for tools & solutions" at bounding box center [808, 393] width 470 height 46
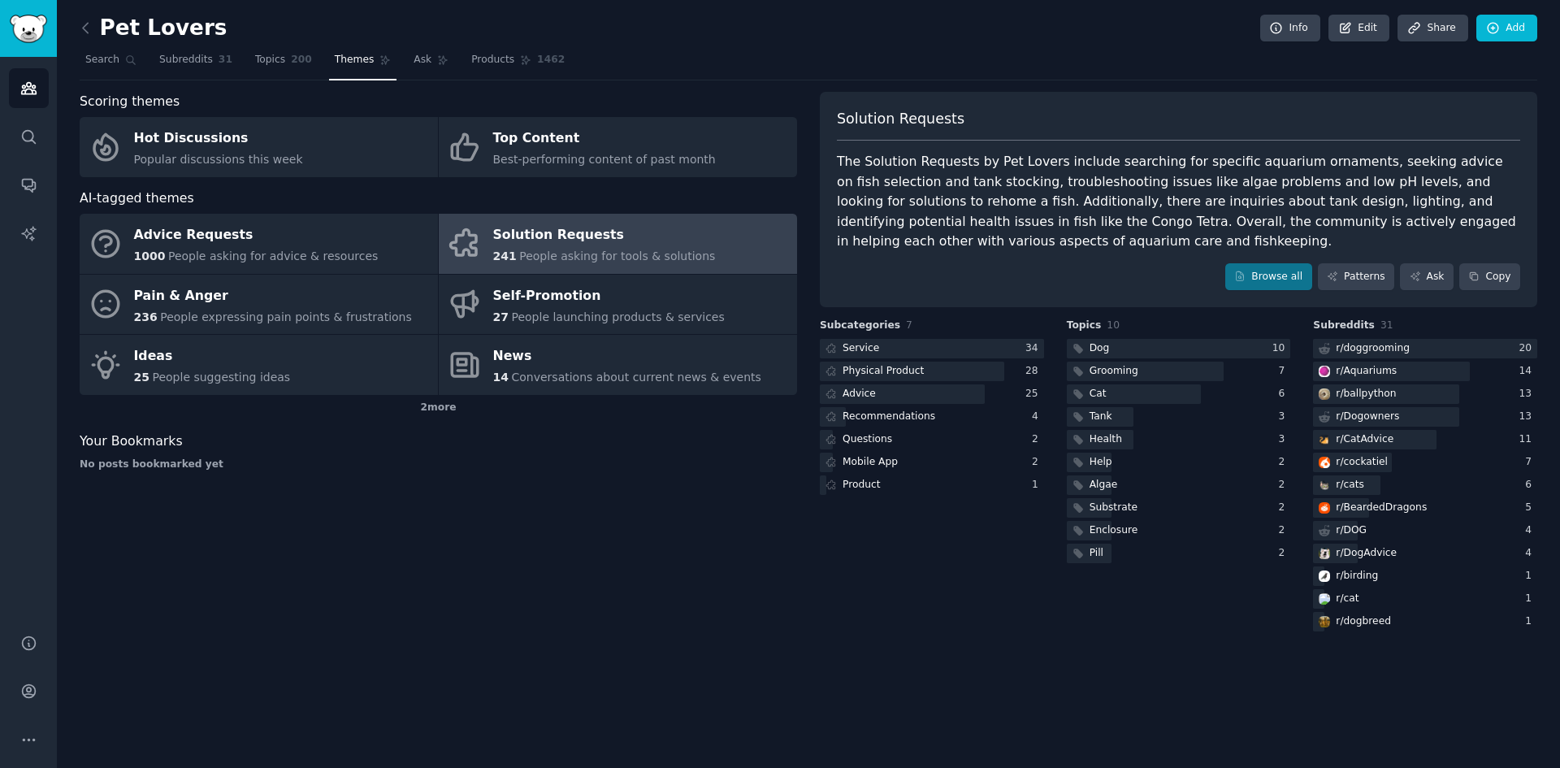
click at [372, 332] on link "Pain & Anger 236 People expressing pain points & frustrations" at bounding box center [259, 305] width 358 height 60
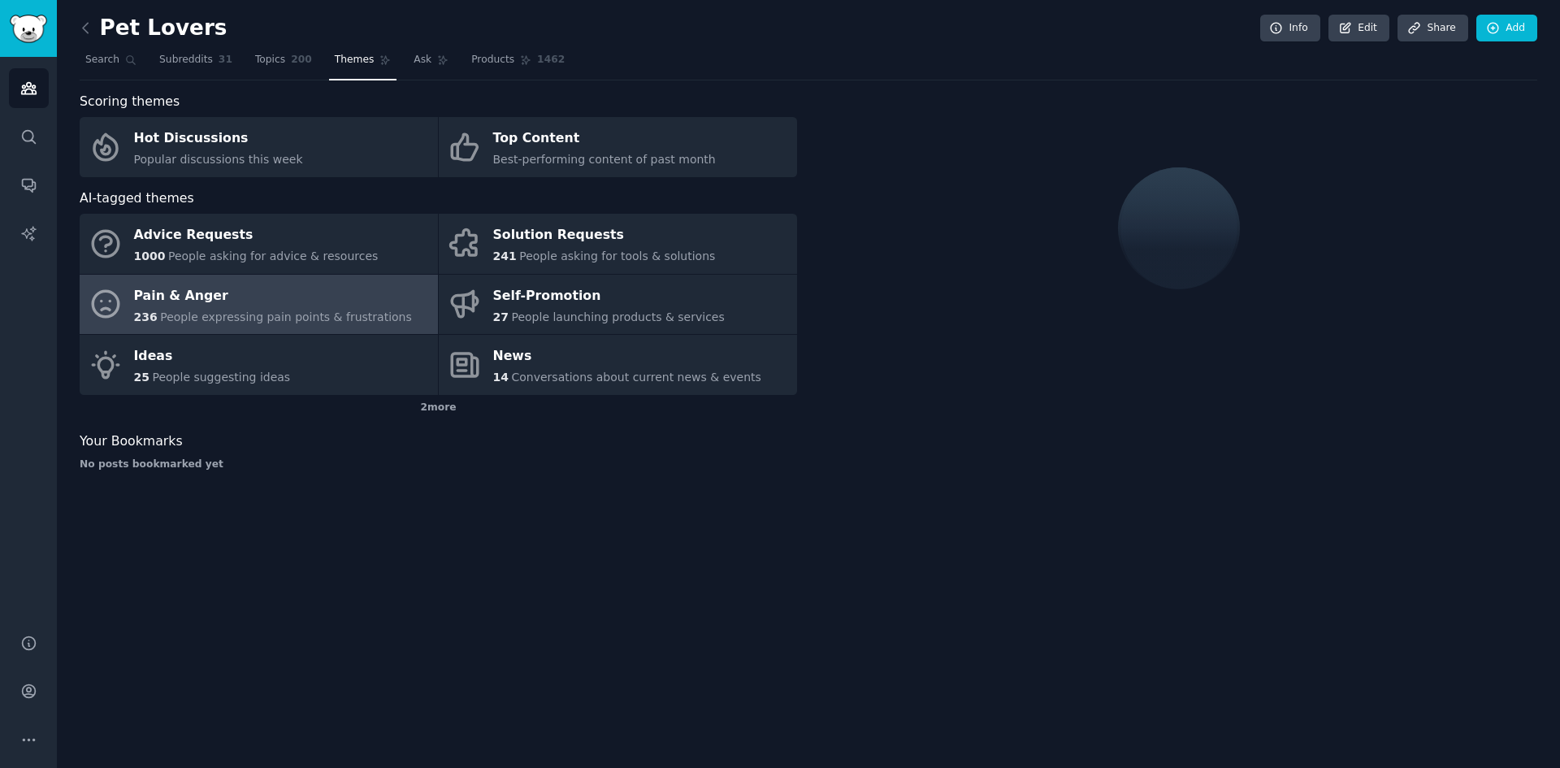
click at [362, 364] on link "Ideas 25 People suggesting ideas" at bounding box center [259, 365] width 358 height 60
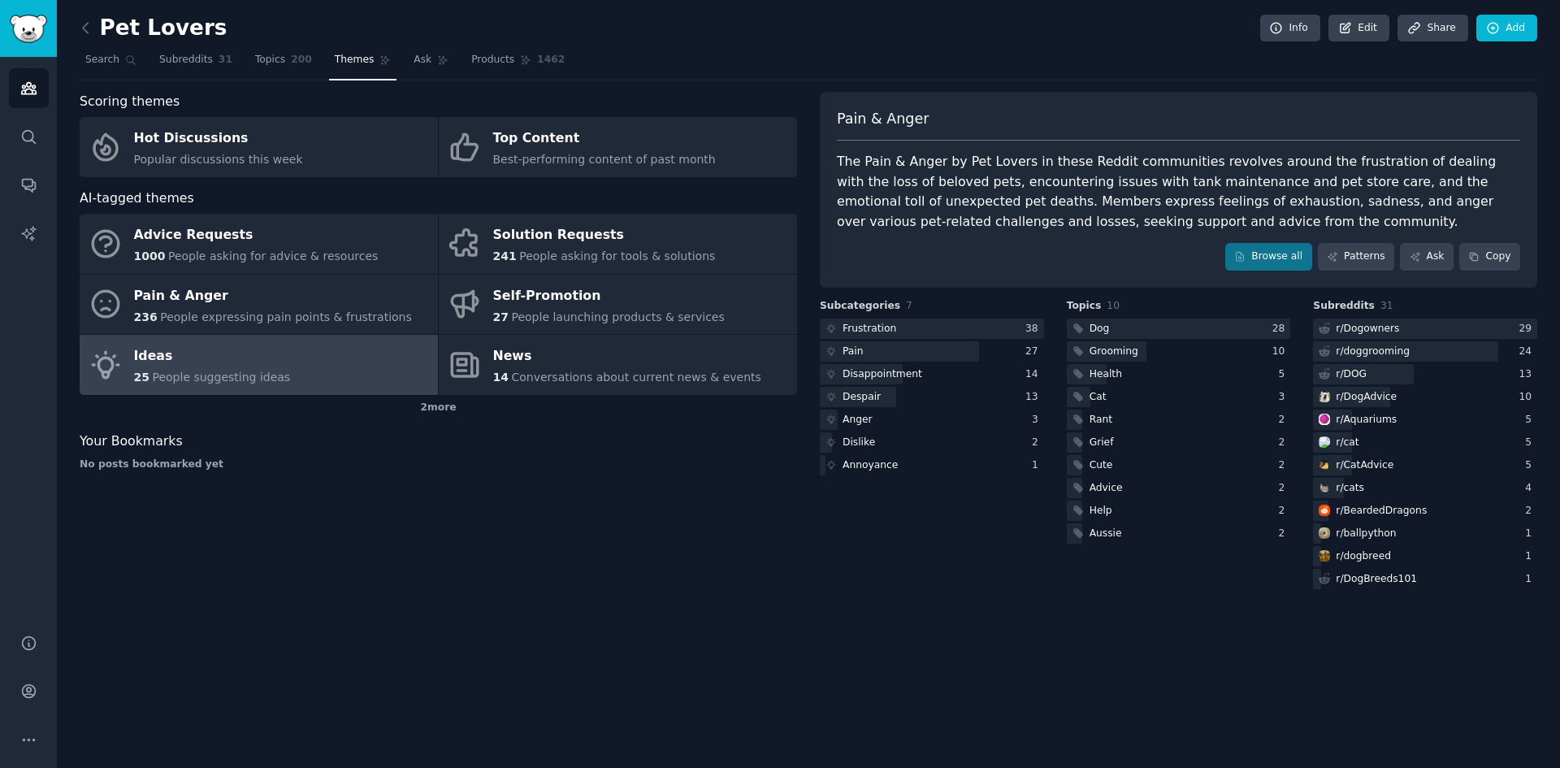
click at [244, 362] on div "Ideas" at bounding box center [212, 357] width 157 height 26
click at [266, 301] on div "Pain & Anger" at bounding box center [273, 296] width 278 height 26
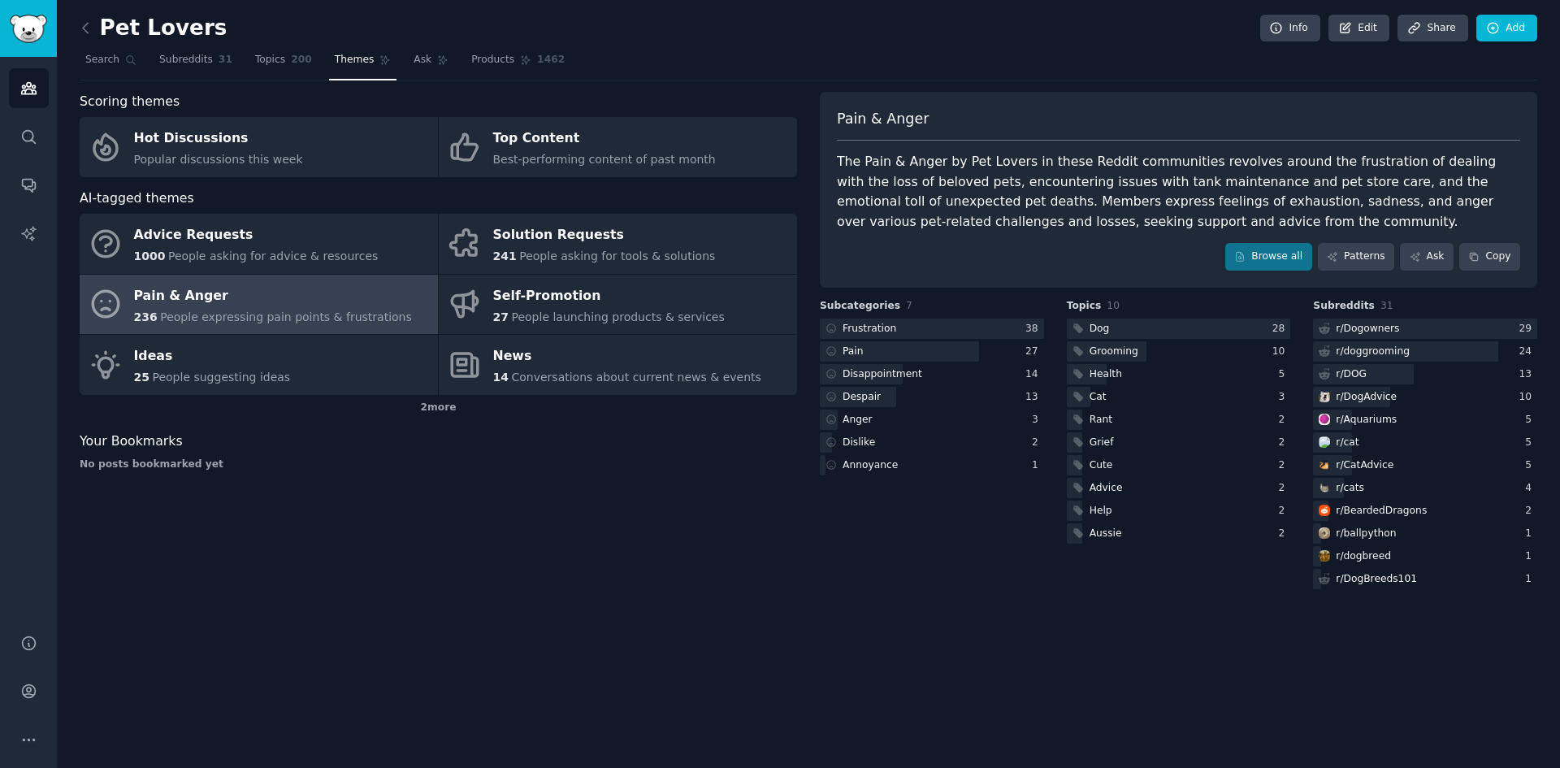
click at [271, 351] on div "Ideas" at bounding box center [212, 357] width 157 height 26
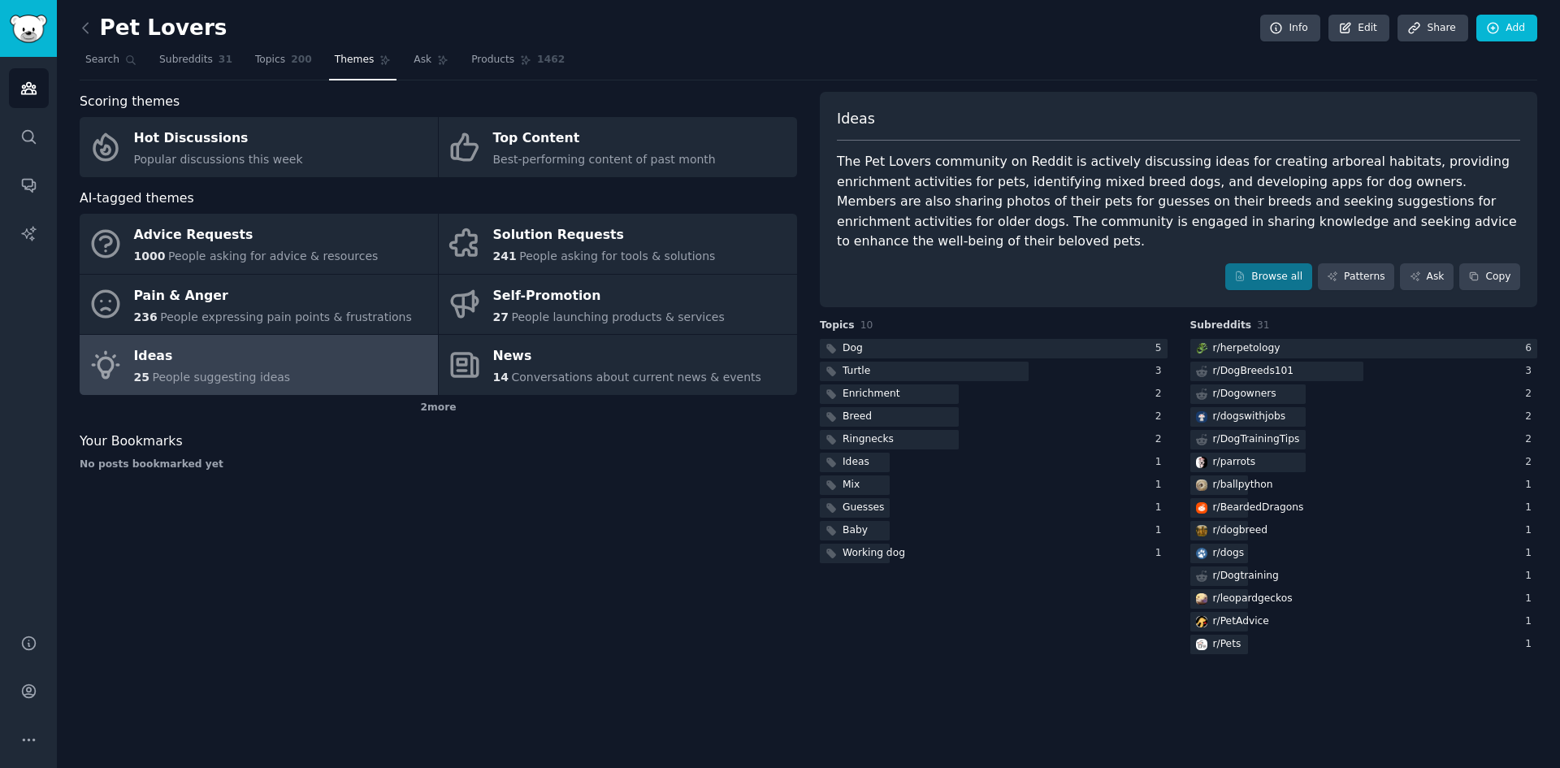
click at [298, 295] on div "Pain & Anger" at bounding box center [273, 296] width 278 height 26
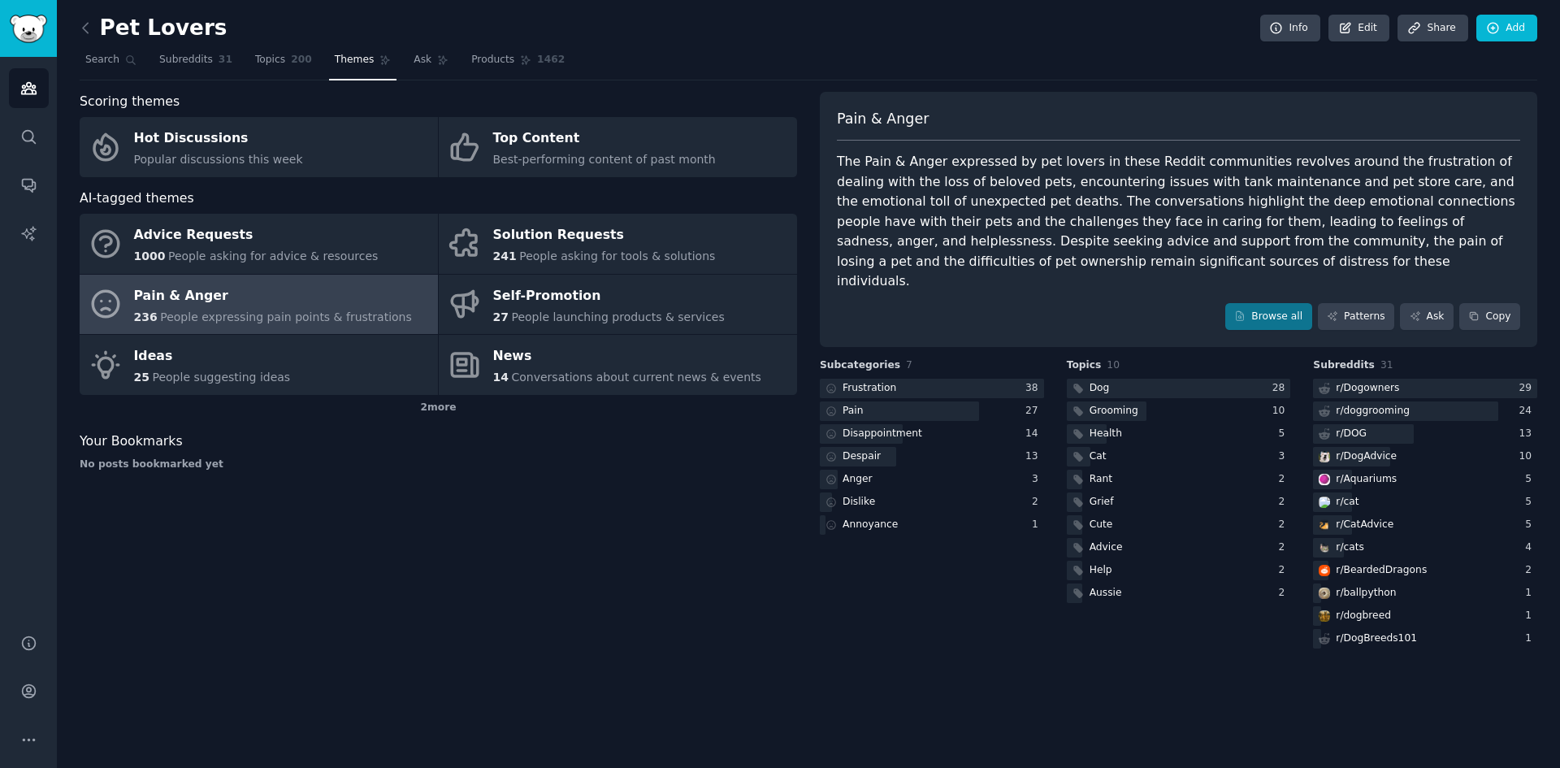
click at [81, 36] on icon at bounding box center [85, 27] width 17 height 17
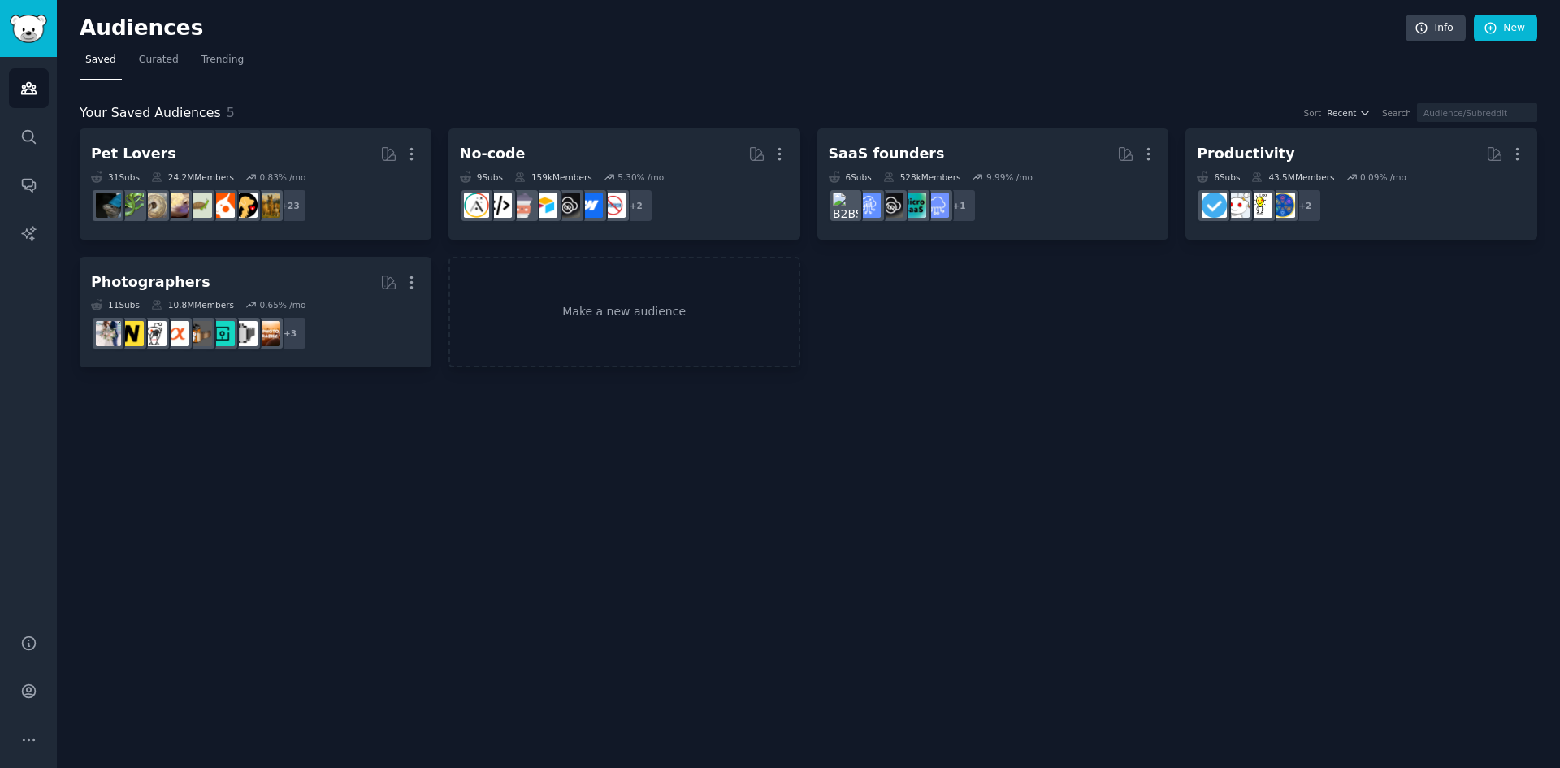
click at [409, 160] on icon "button" at bounding box center [411, 153] width 17 height 17
click at [362, 184] on p "Delete" at bounding box center [367, 188] width 37 height 17
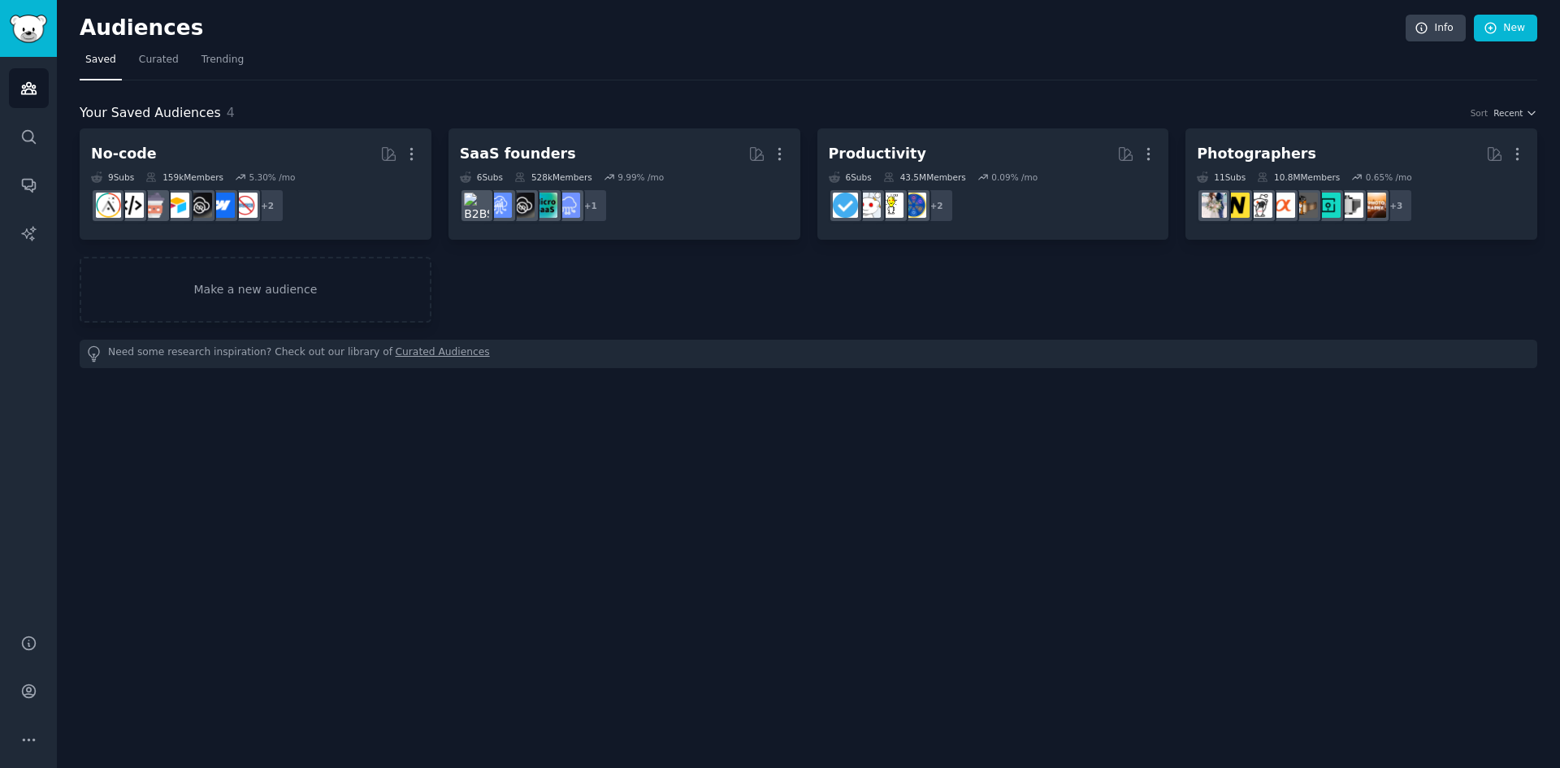
click at [327, 293] on link "Make a new audience" at bounding box center [256, 290] width 352 height 66
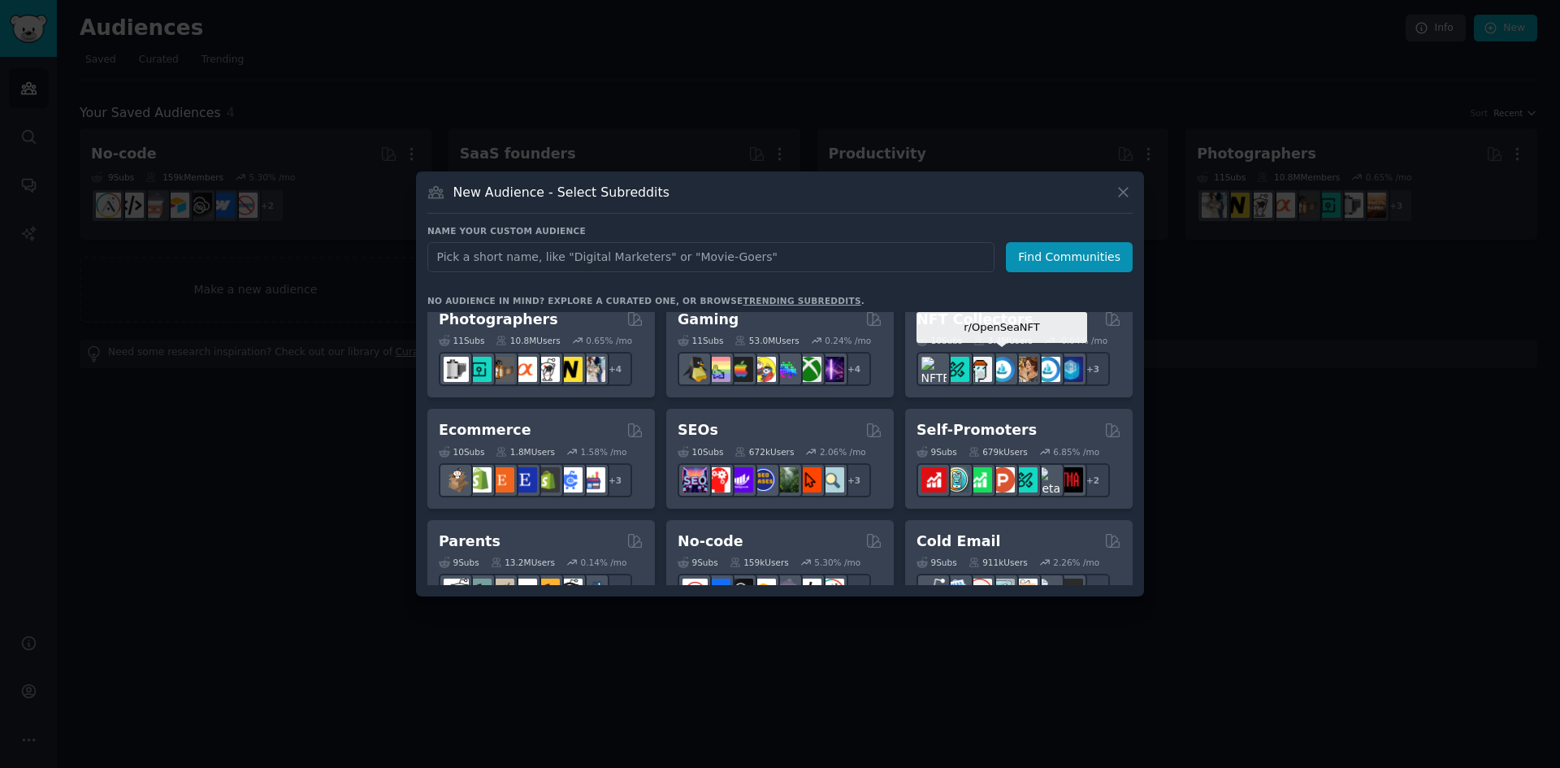
scroll to position [650, 0]
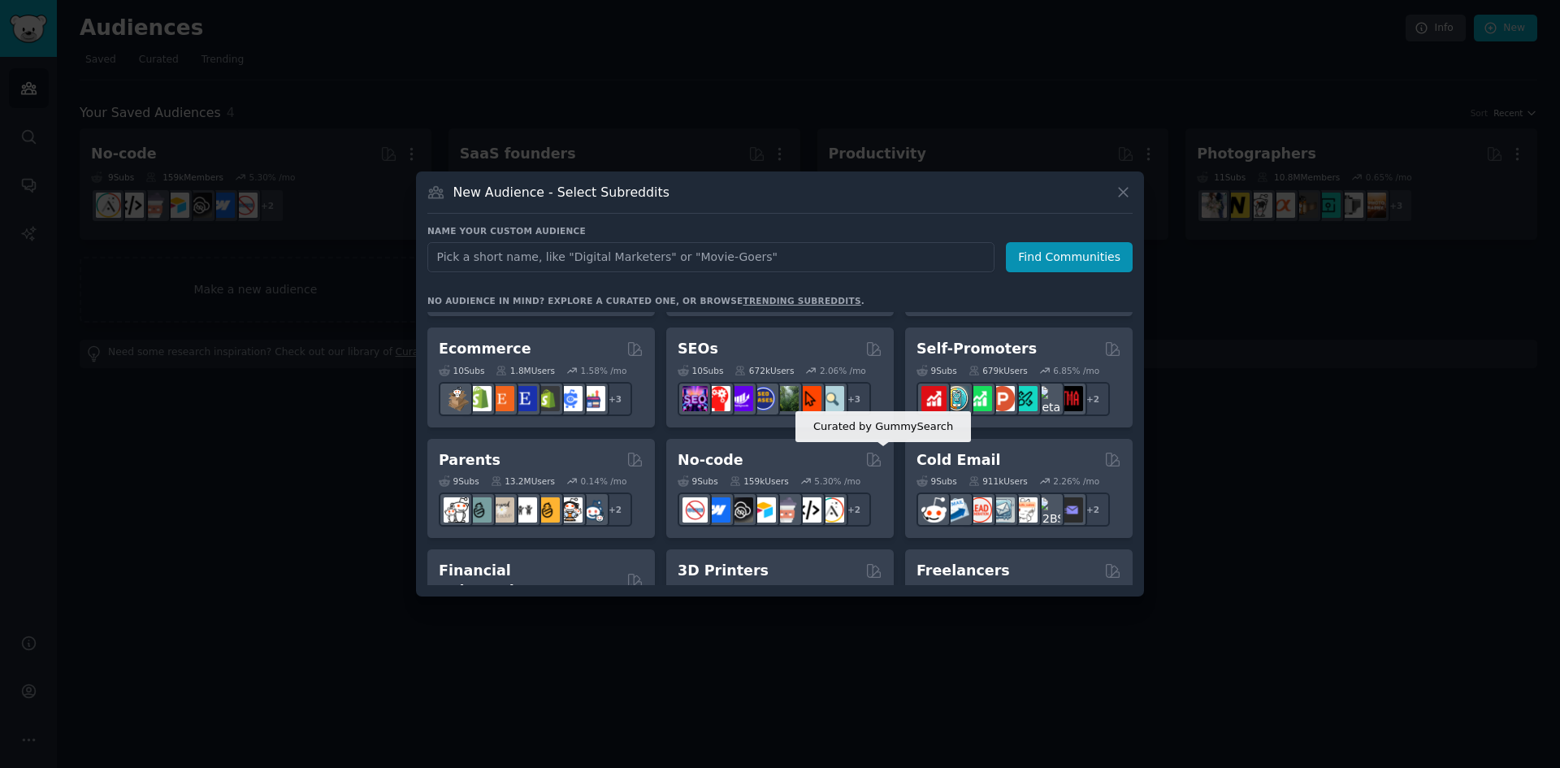
click at [876, 461] on icon at bounding box center [874, 459] width 13 height 13
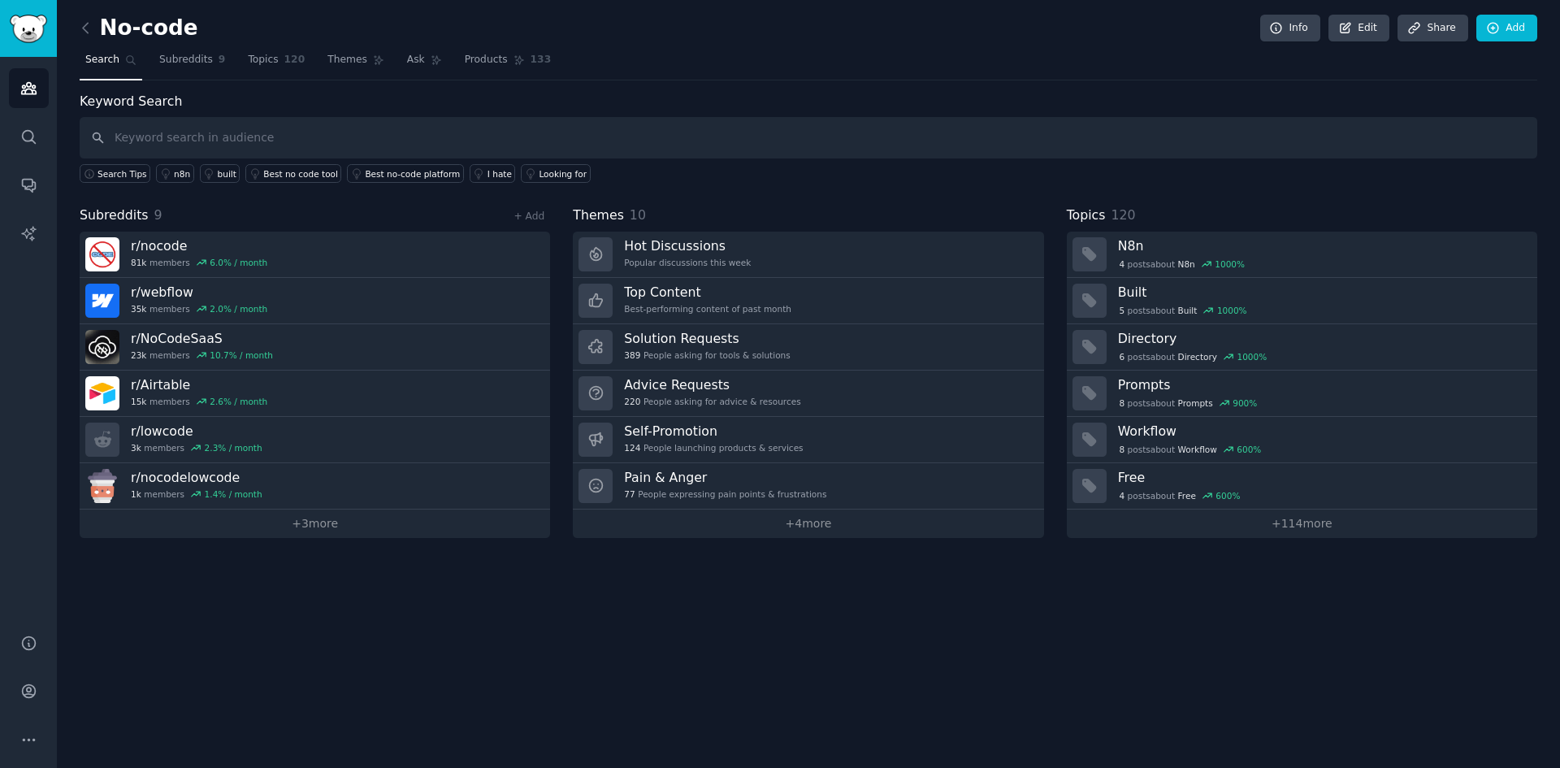
click at [84, 31] on icon at bounding box center [85, 27] width 17 height 17
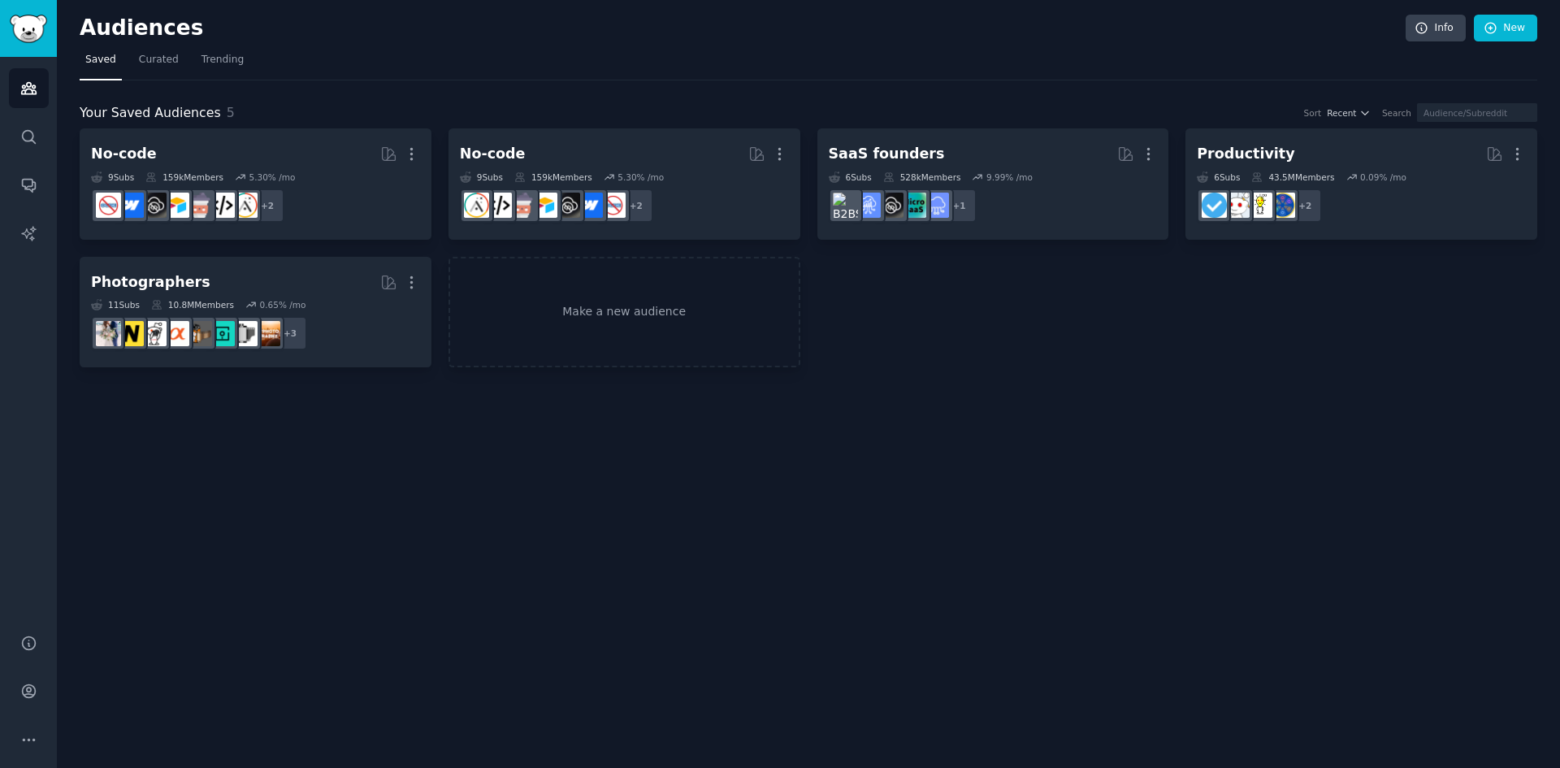
click at [346, 204] on dd "r/nocodedevelopers, r/lowcode + 2" at bounding box center [255, 205] width 329 height 45
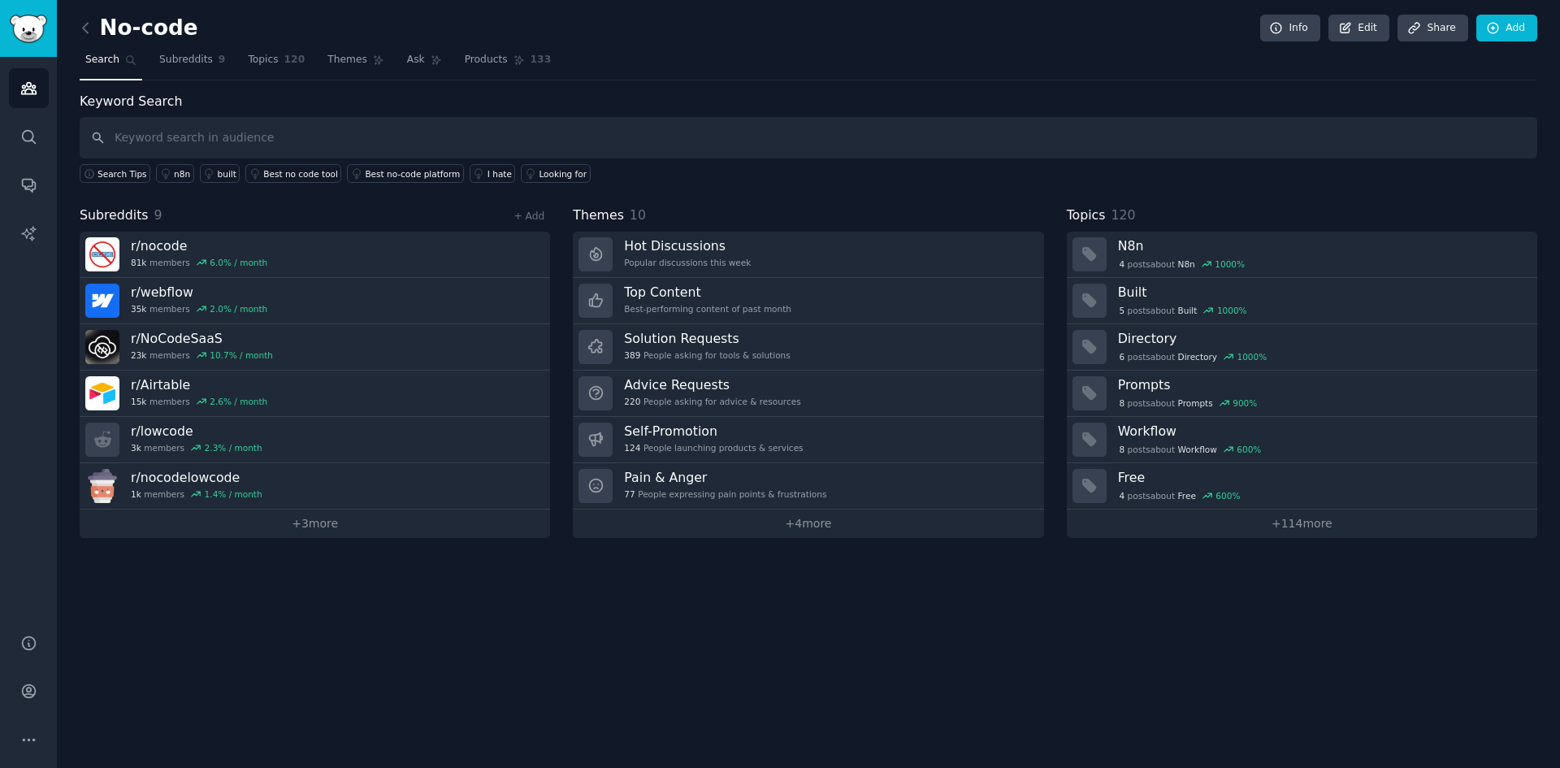
click at [721, 487] on div "Pain & Anger 77 People expressing pain points & frustrations" at bounding box center [725, 486] width 202 height 34
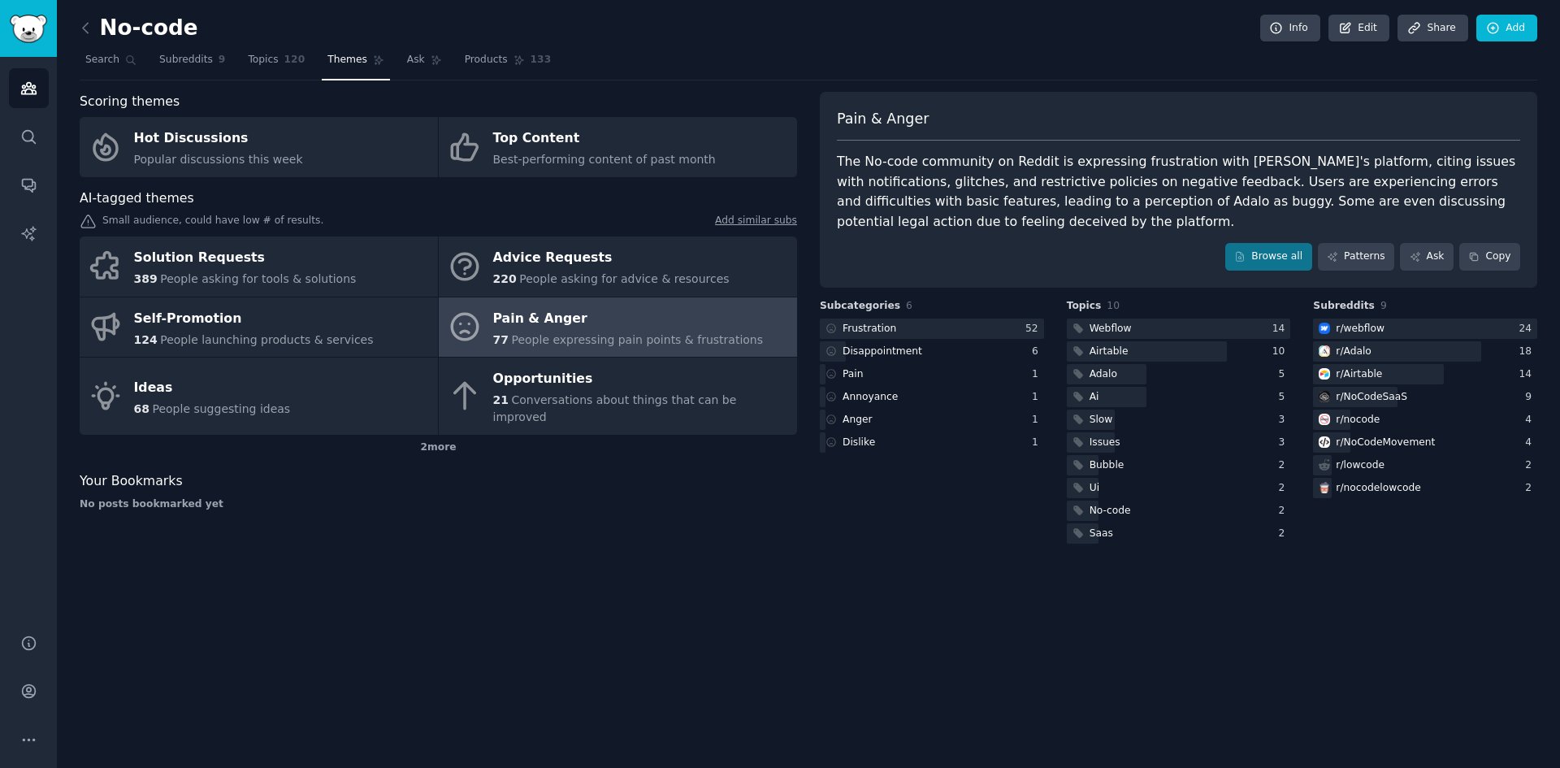
click at [89, 30] on icon at bounding box center [85, 27] width 17 height 17
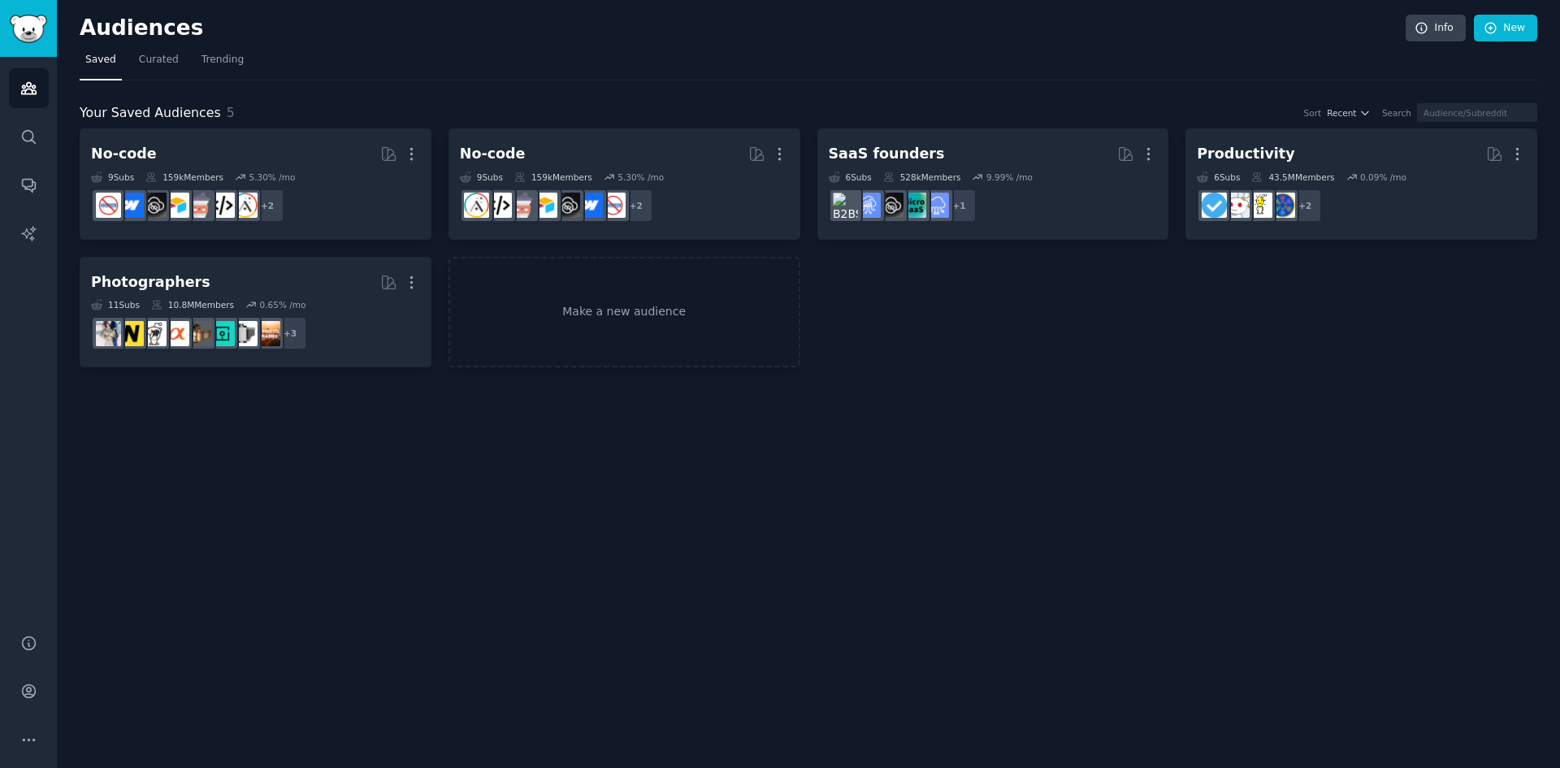
click at [412, 152] on icon "button" at bounding box center [411, 153] width 17 height 17
click at [379, 185] on p "Delete" at bounding box center [367, 188] width 37 height 17
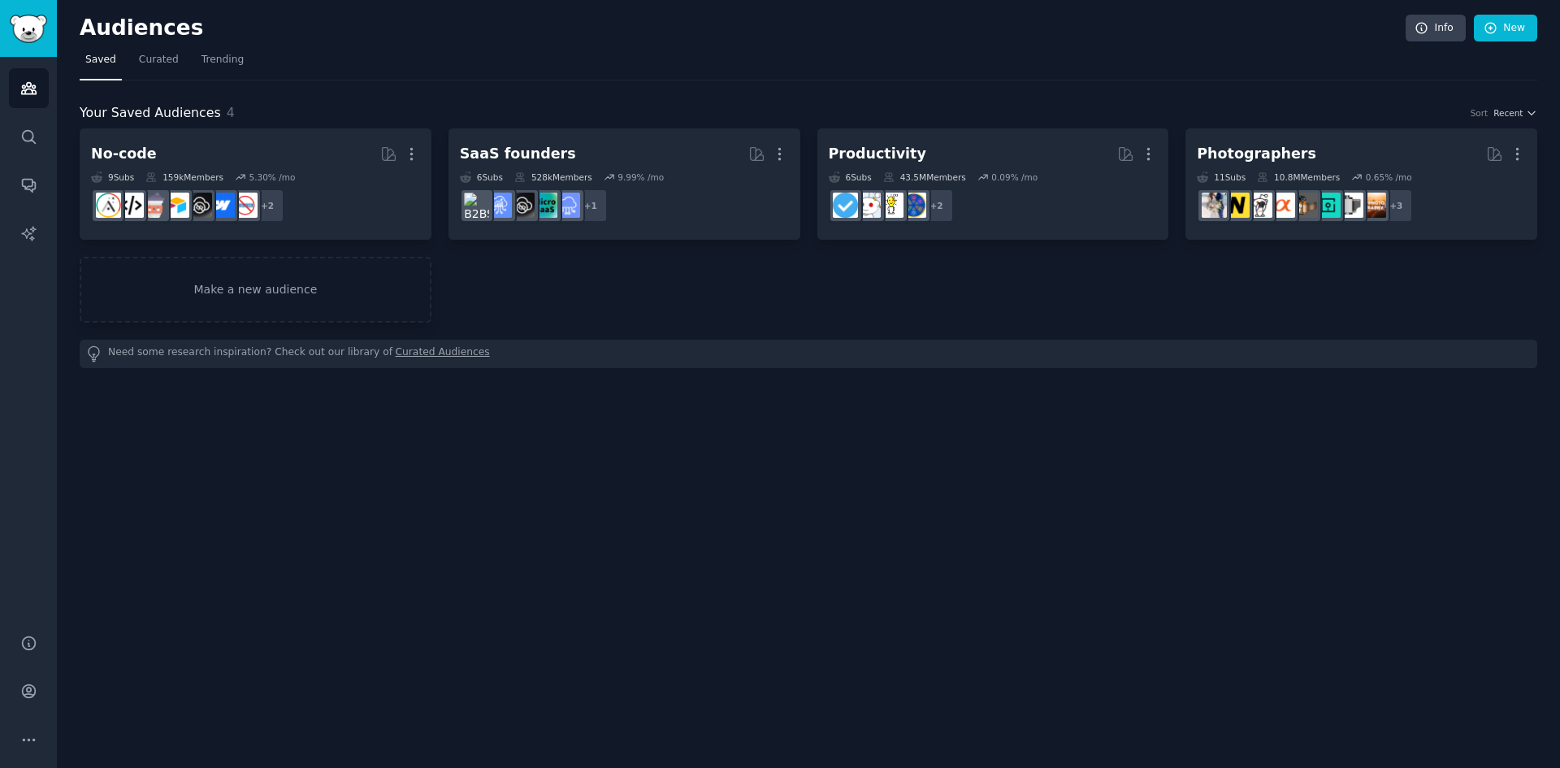
click at [333, 282] on link "Make a new audience" at bounding box center [256, 290] width 352 height 66
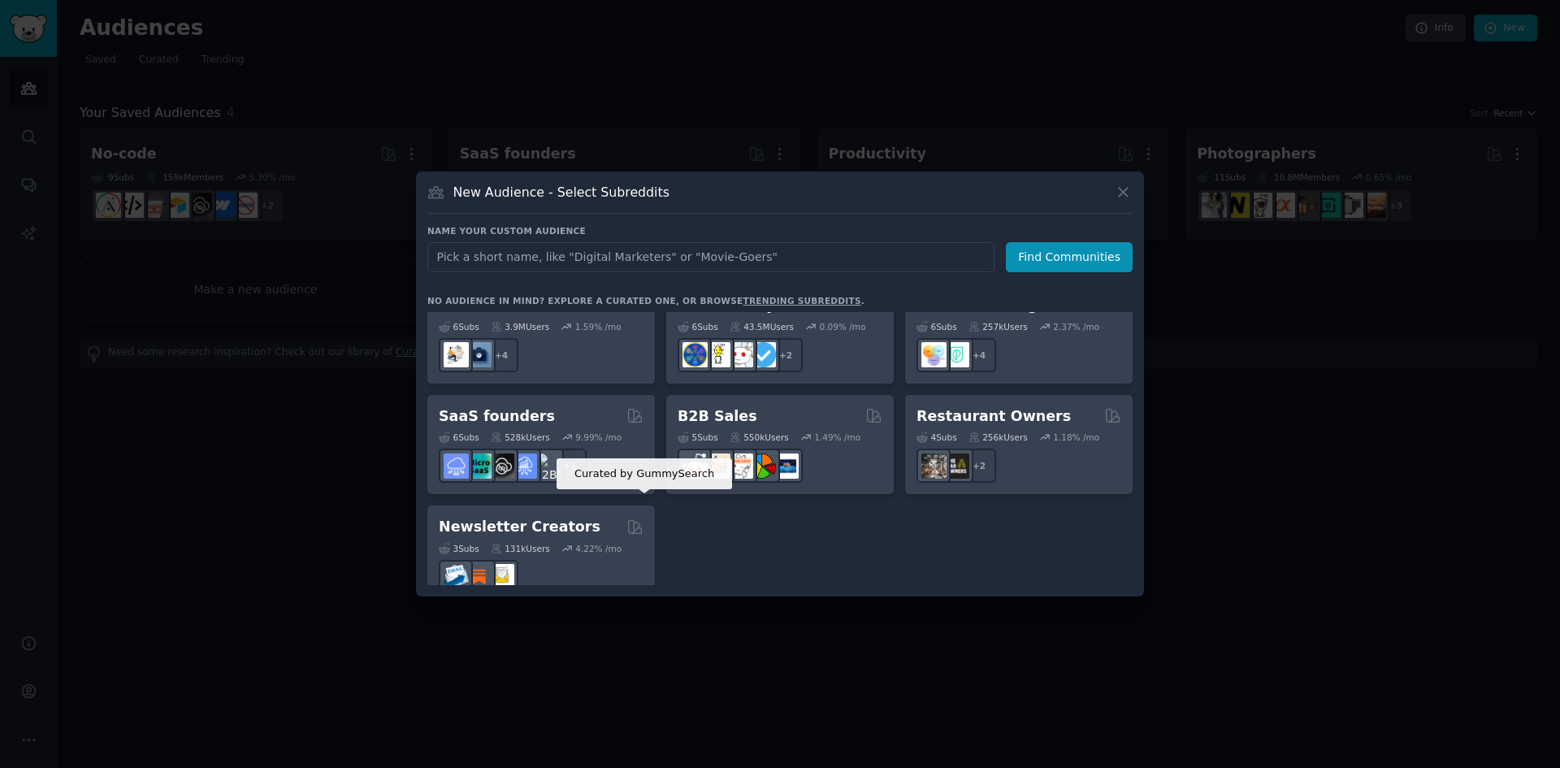
scroll to position [1187, 0]
